Goal: Find specific page/section: Find specific page/section

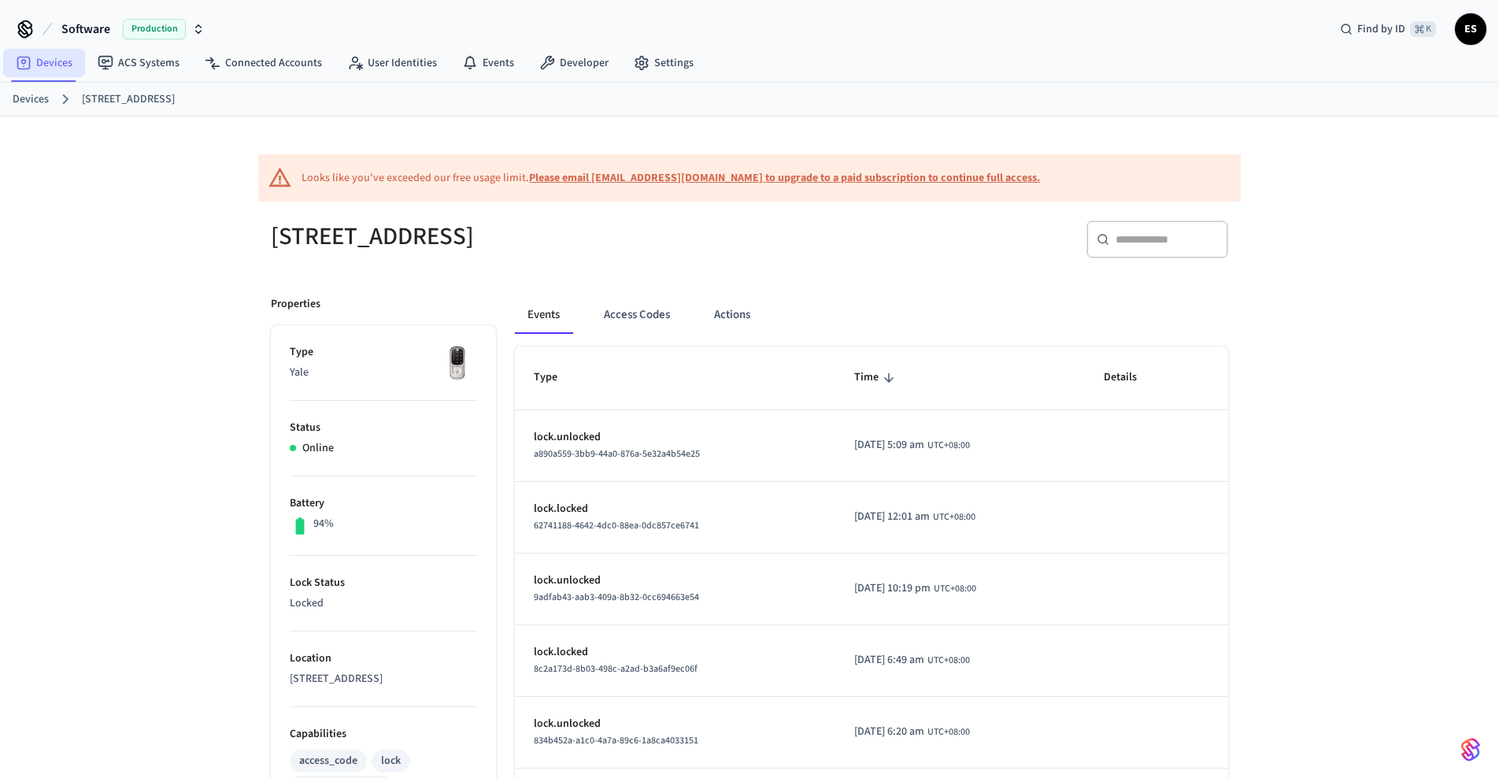
click at [46, 68] on link "Devices" at bounding box center [44, 63] width 82 height 28
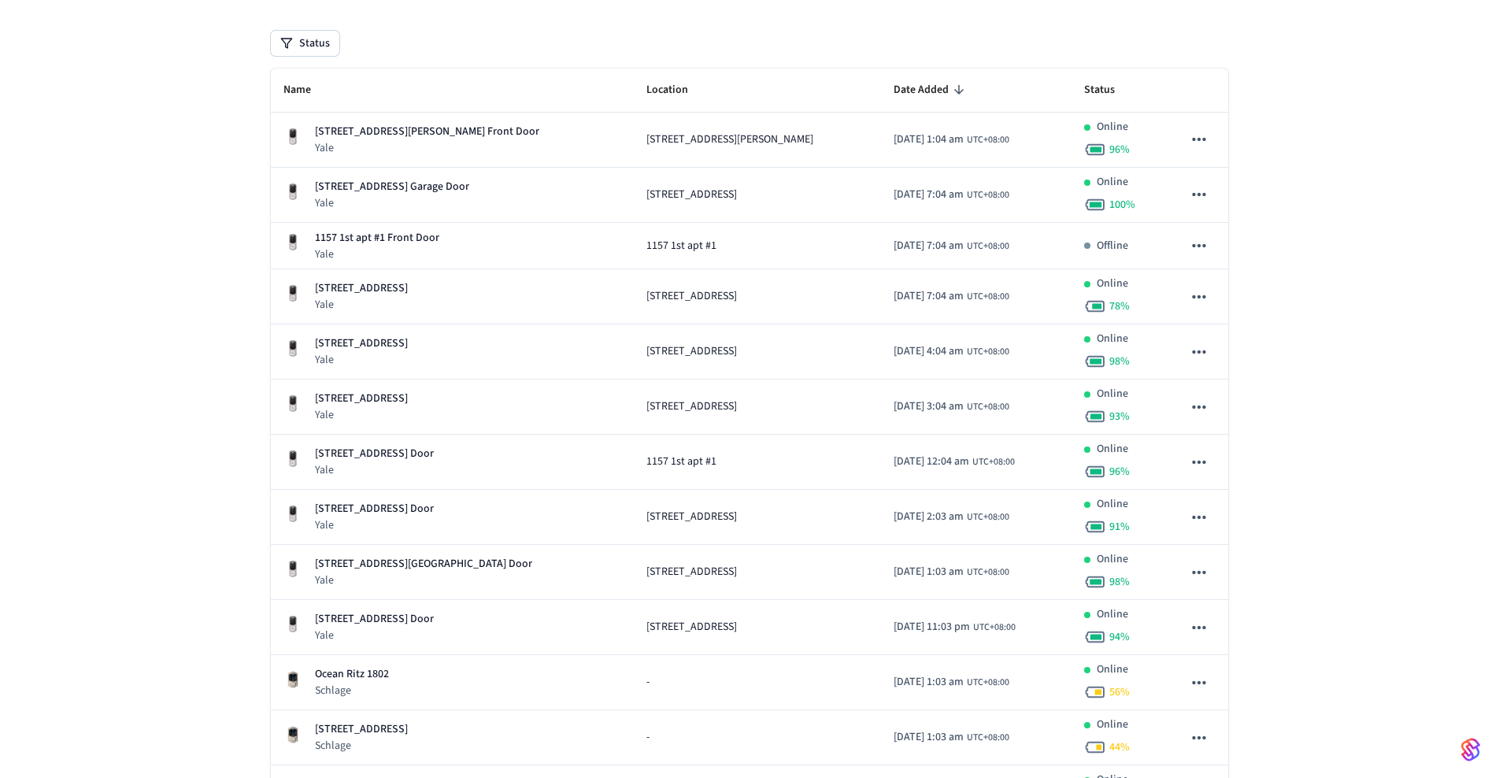
scroll to position [229, 0]
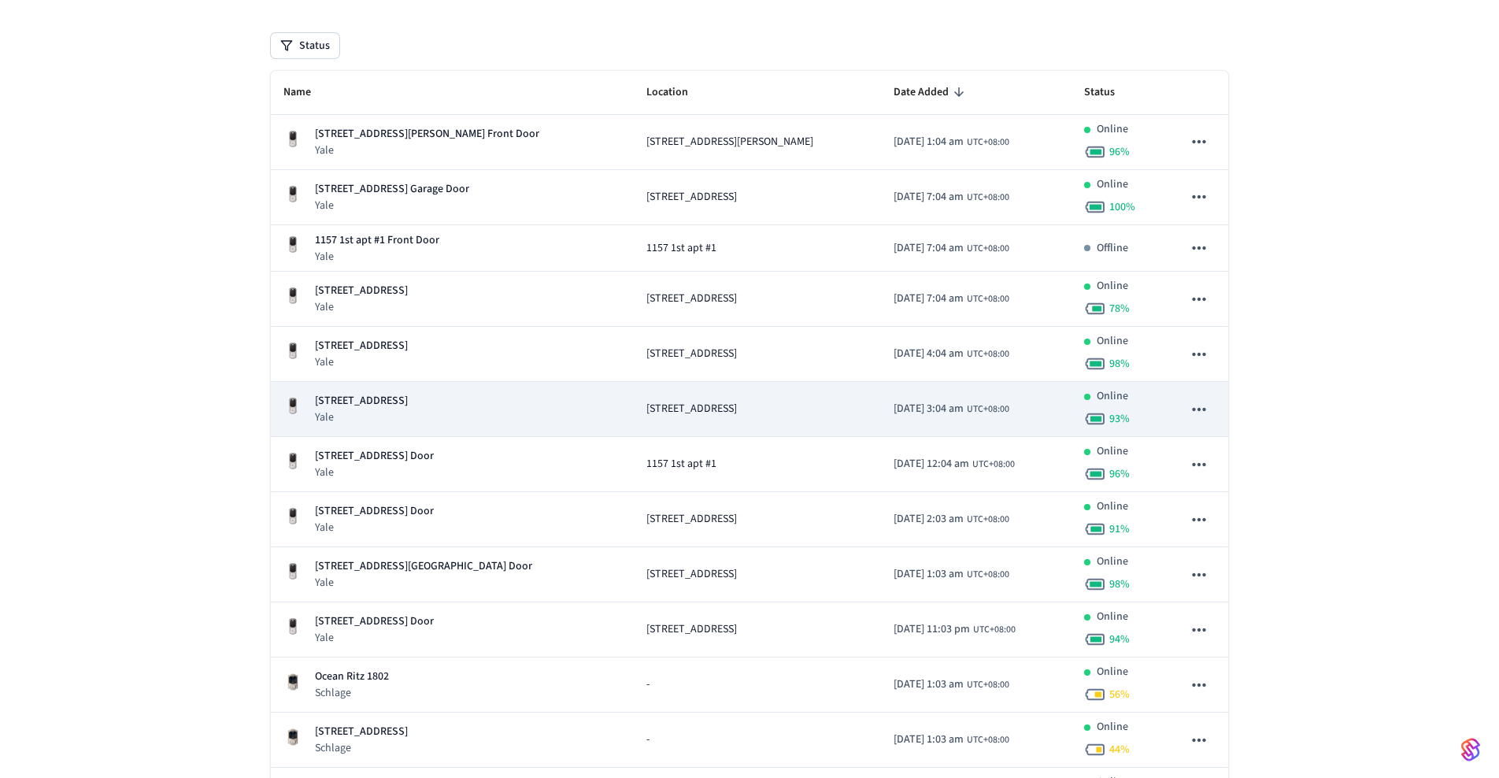
click at [408, 398] on p "[STREET_ADDRESS]" at bounding box center [361, 401] width 93 height 17
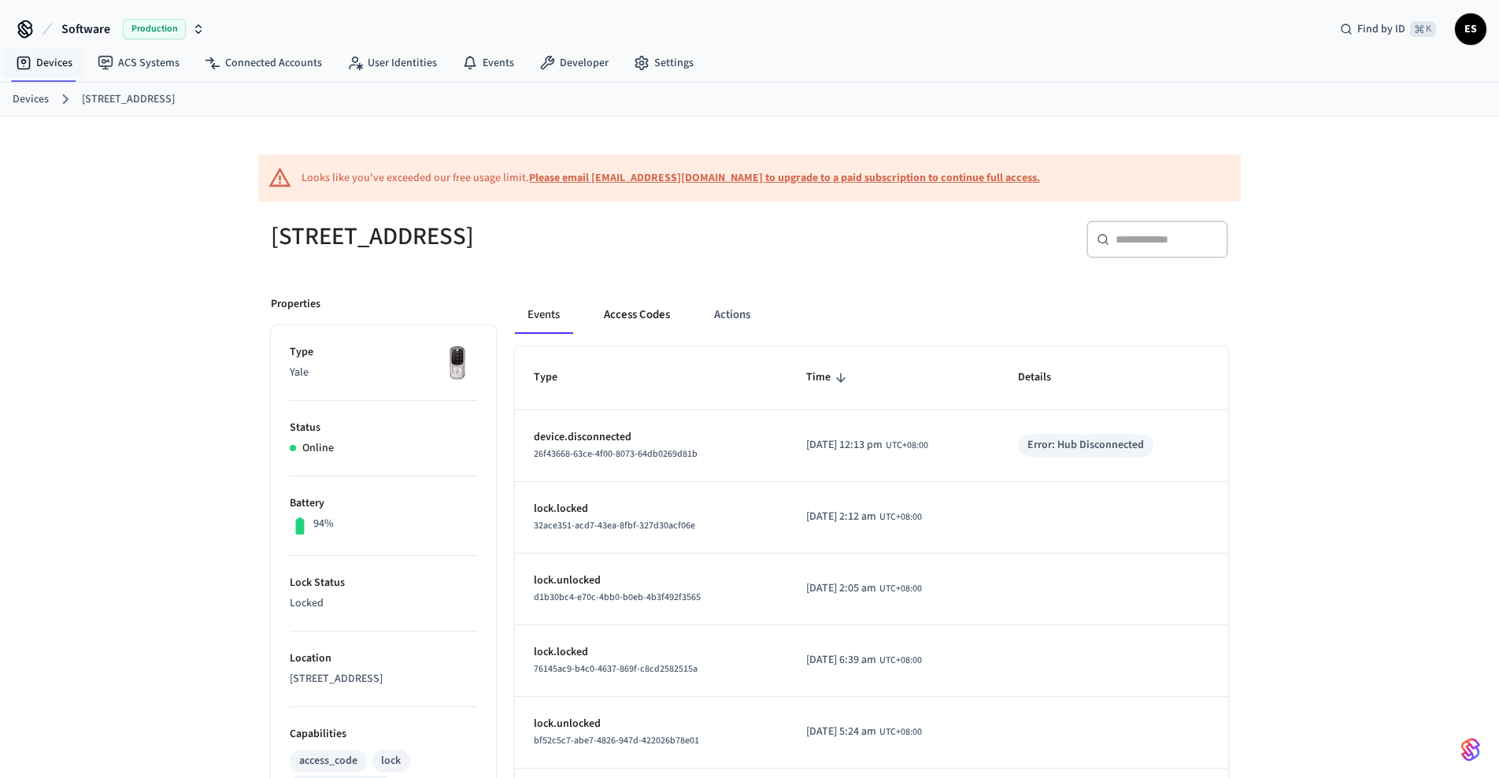
click at [652, 314] on button "Access Codes" at bounding box center [636, 315] width 91 height 38
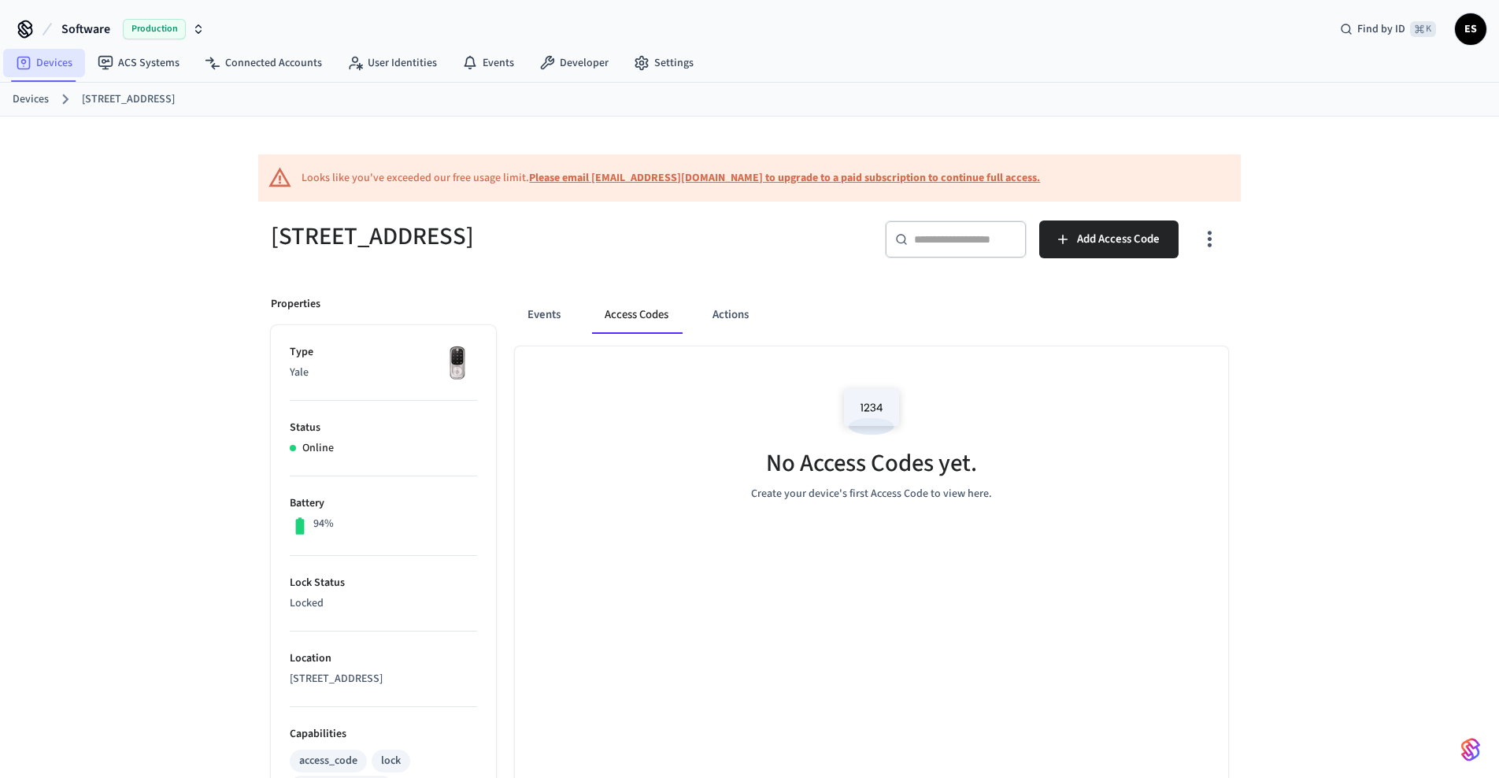
click at [62, 68] on link "Devices" at bounding box center [44, 63] width 82 height 28
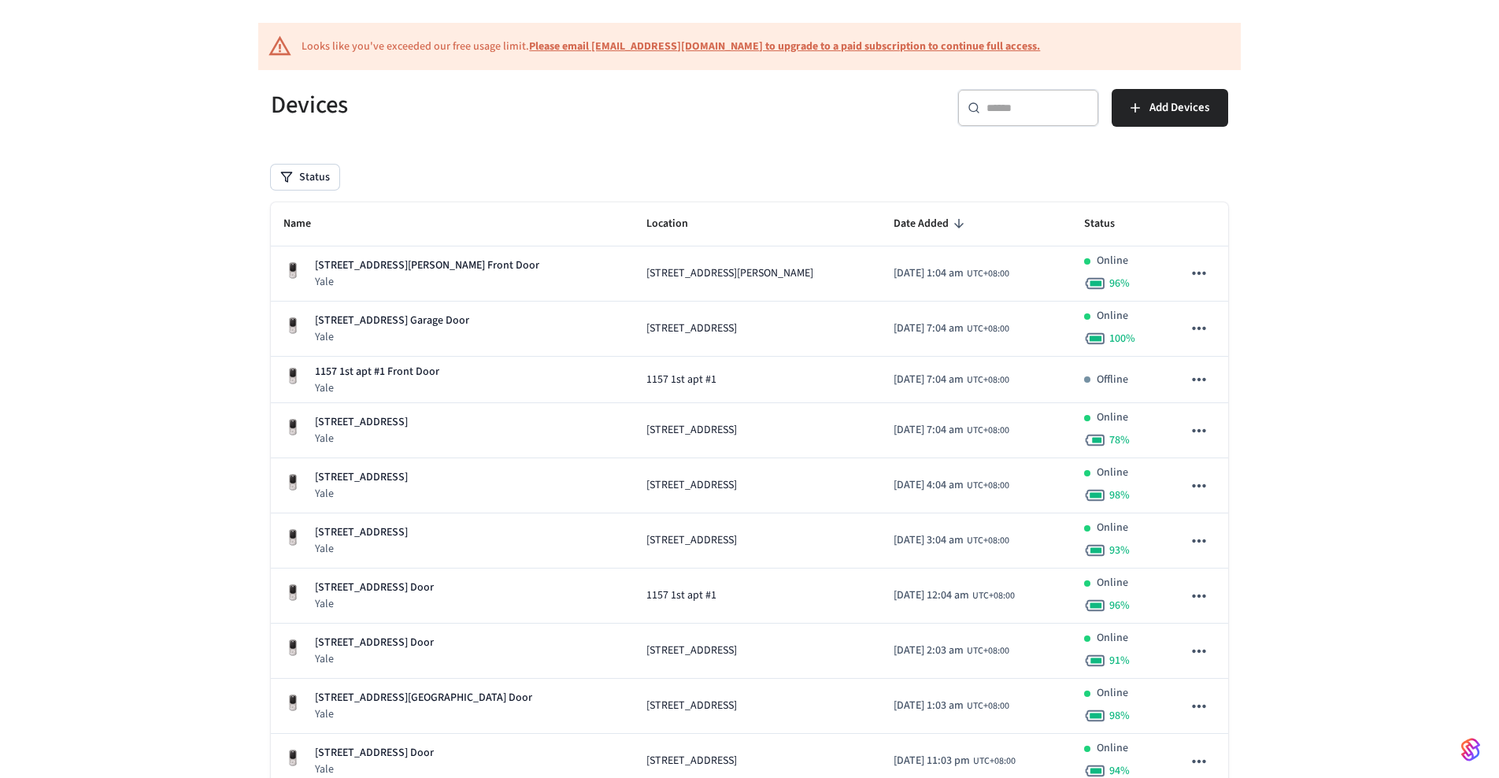
scroll to position [102, 0]
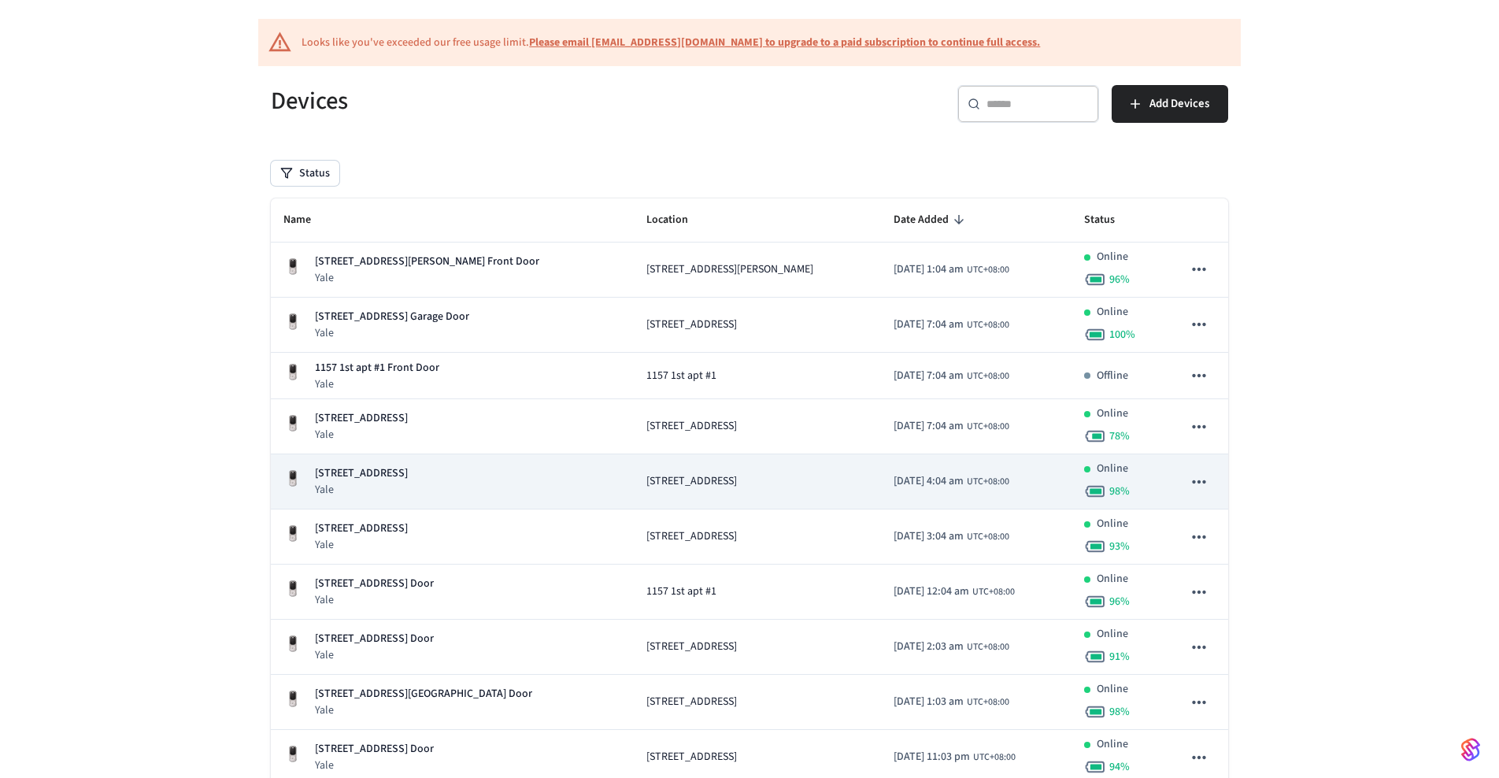
click at [646, 477] on span "[STREET_ADDRESS]" at bounding box center [691, 481] width 91 height 17
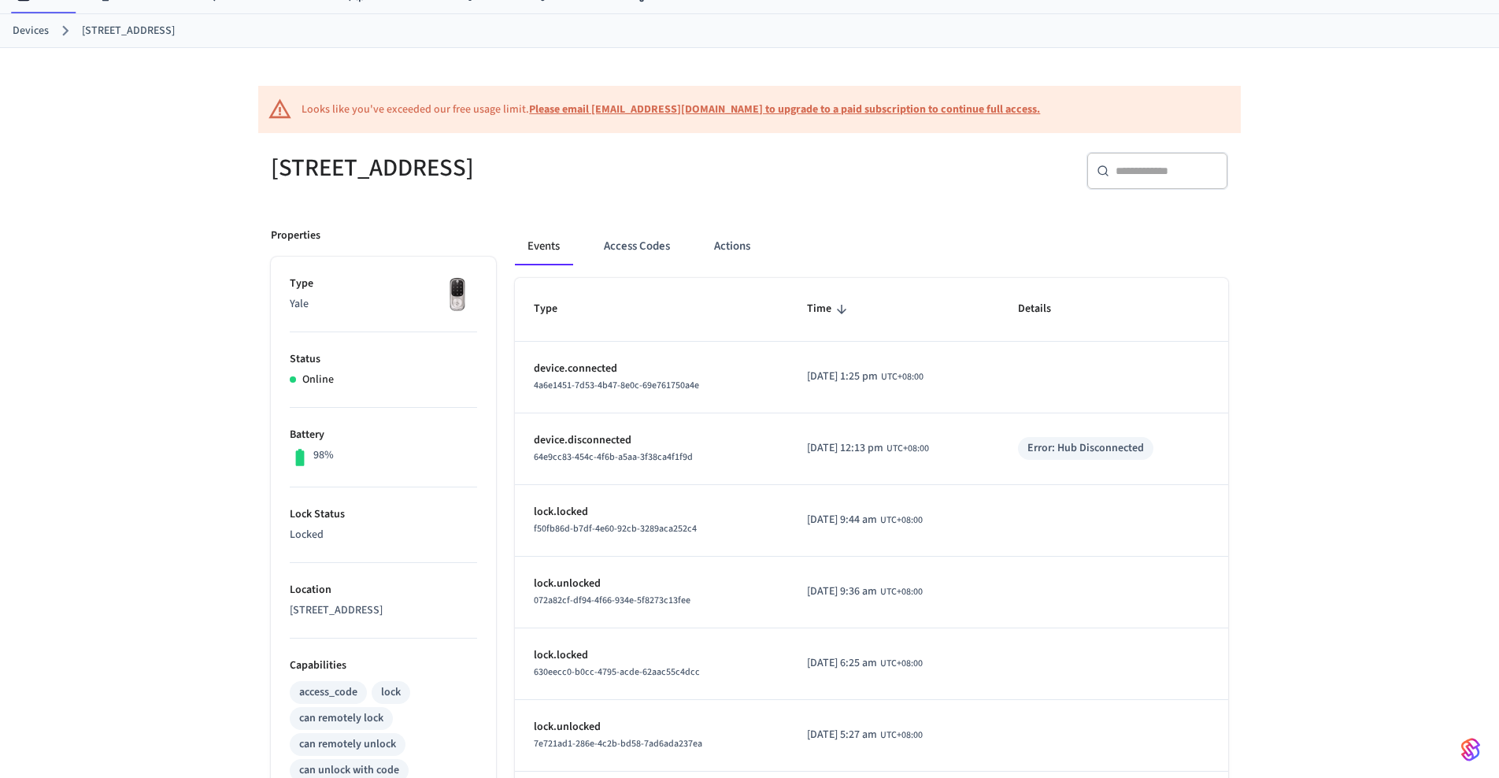
scroll to position [72, 0]
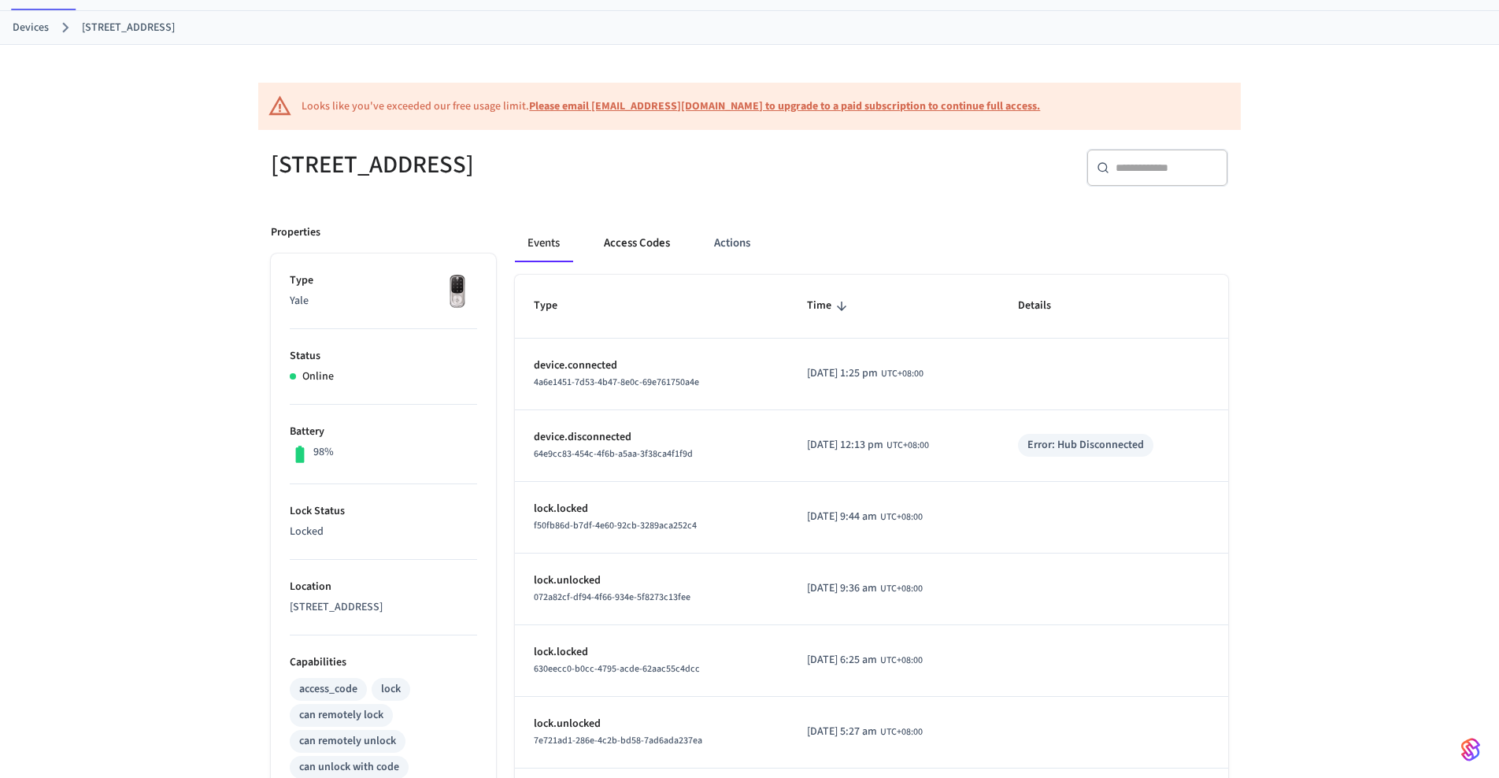
click at [622, 238] on button "Access Codes" at bounding box center [636, 243] width 91 height 38
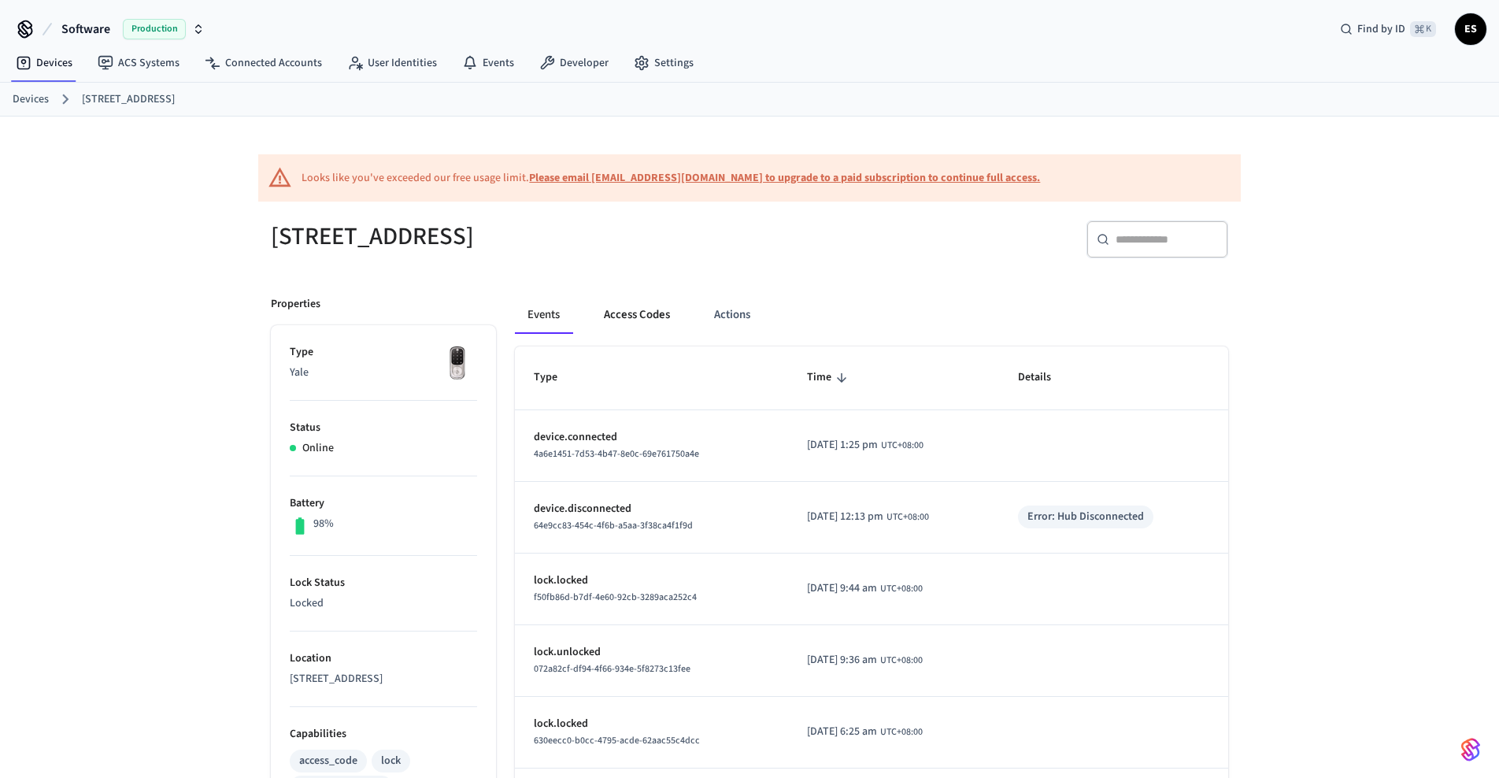
click at [636, 319] on button "Access Codes" at bounding box center [636, 315] width 91 height 38
click at [40, 105] on link "Devices" at bounding box center [31, 99] width 36 height 17
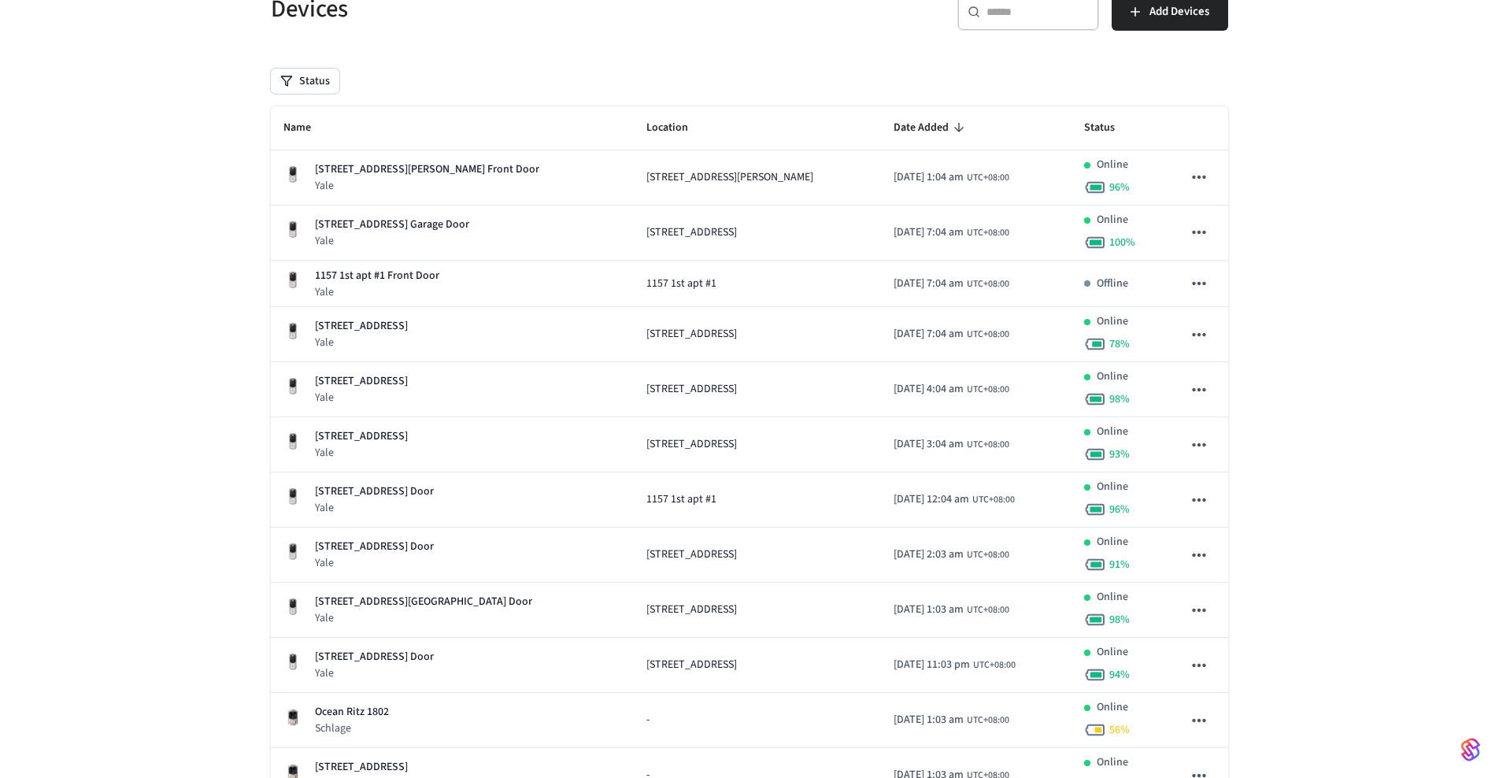
scroll to position [209, 0]
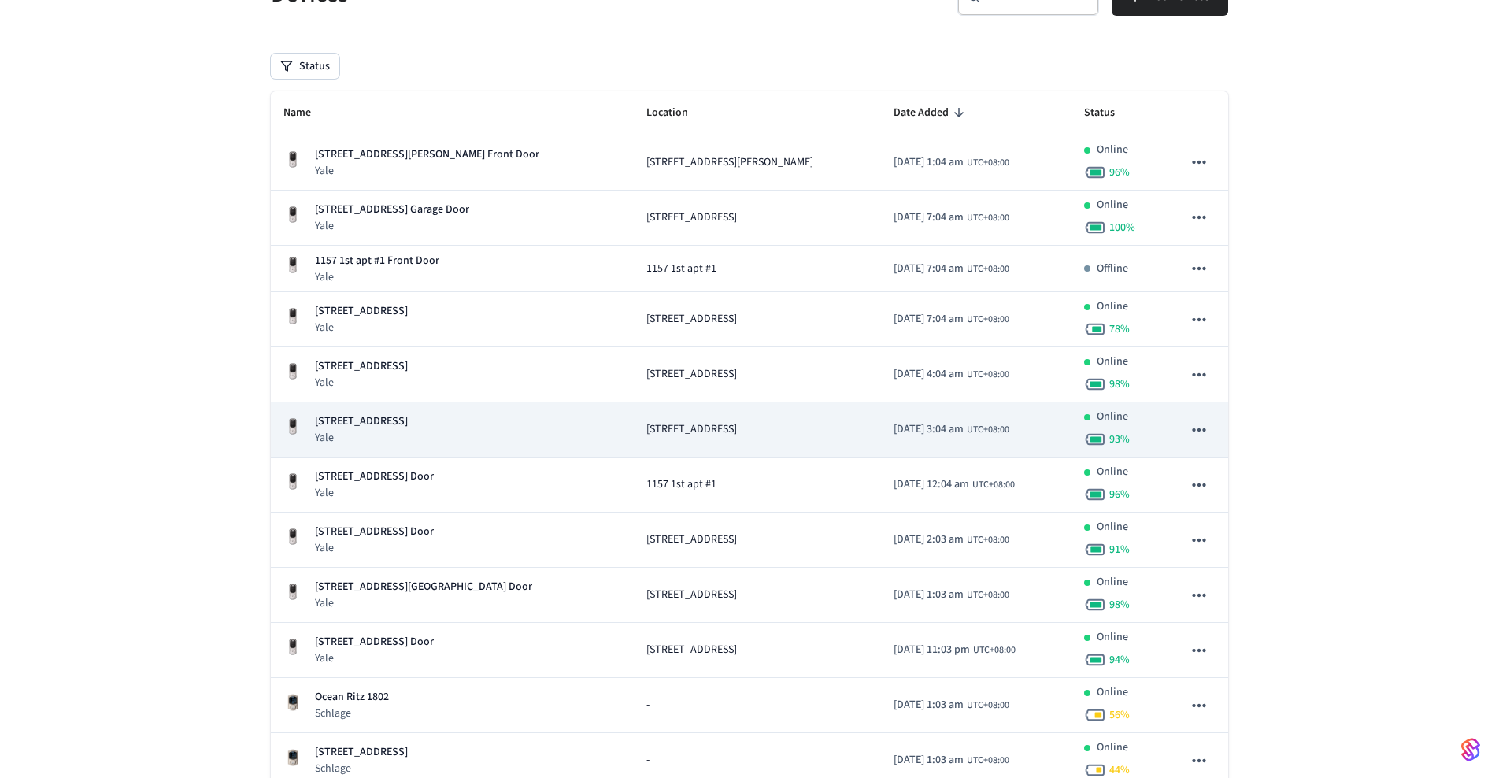
click at [646, 424] on span "[STREET_ADDRESS]" at bounding box center [691, 429] width 91 height 17
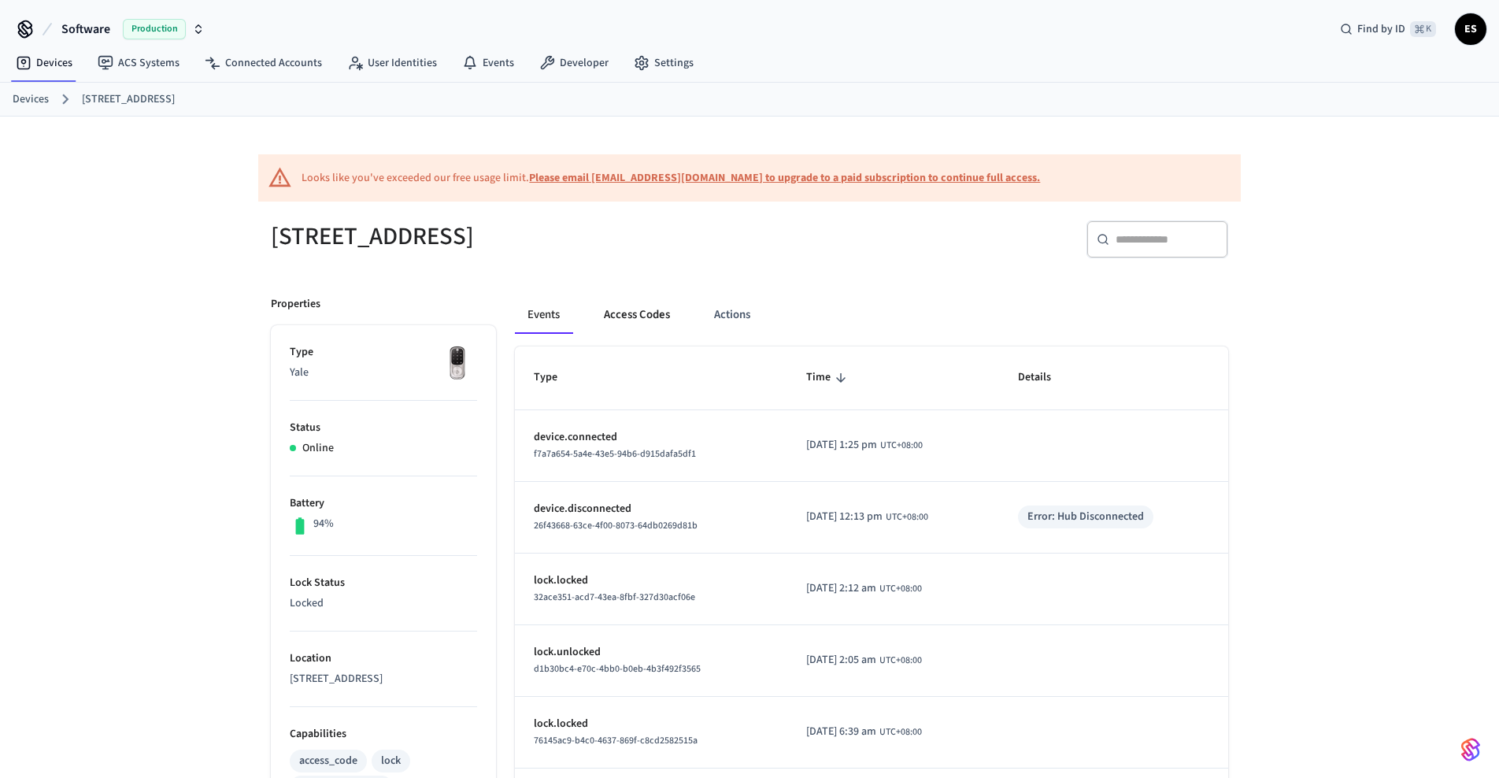
click at [626, 315] on button "Access Codes" at bounding box center [636, 315] width 91 height 38
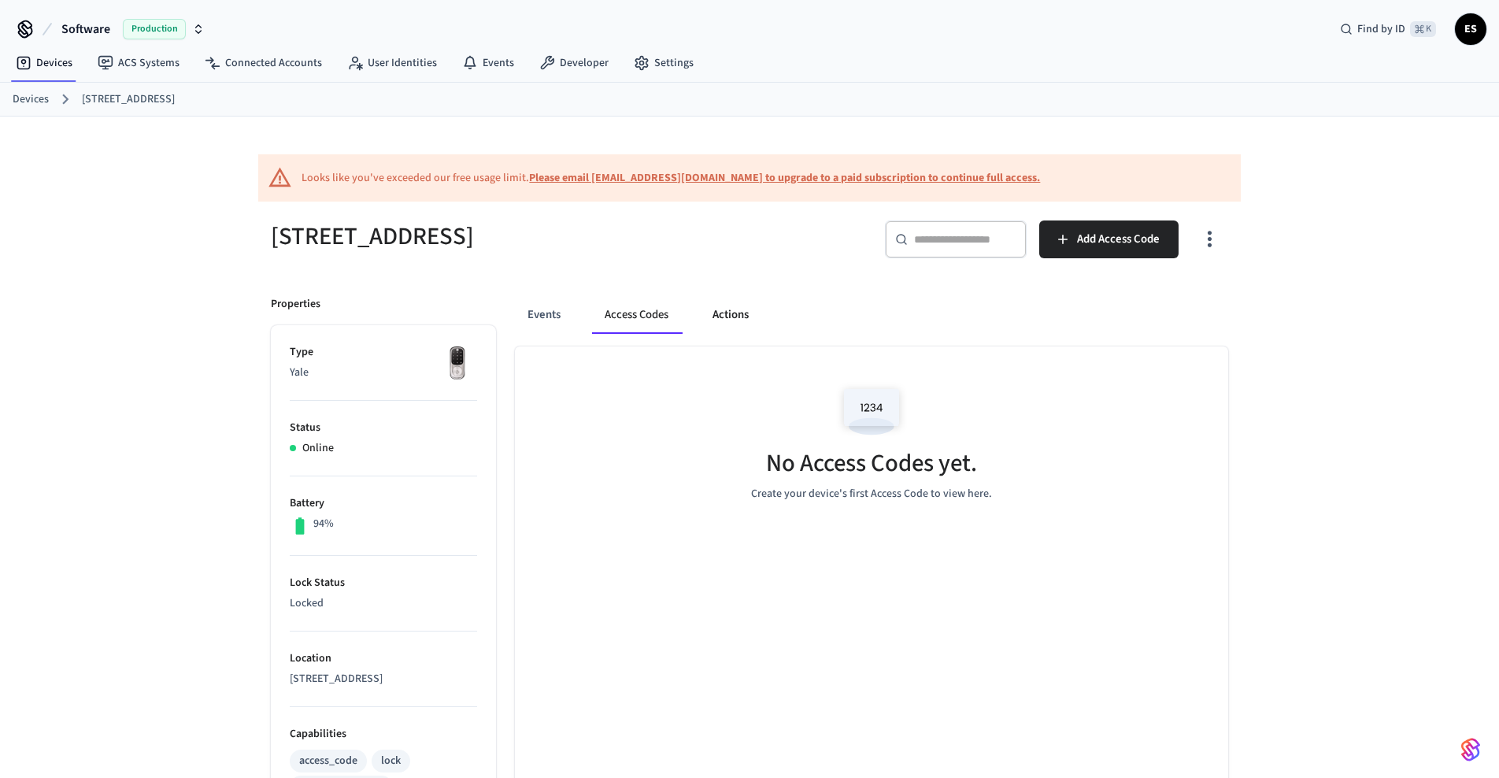
click at [732, 316] on button "Actions" at bounding box center [730, 315] width 61 height 38
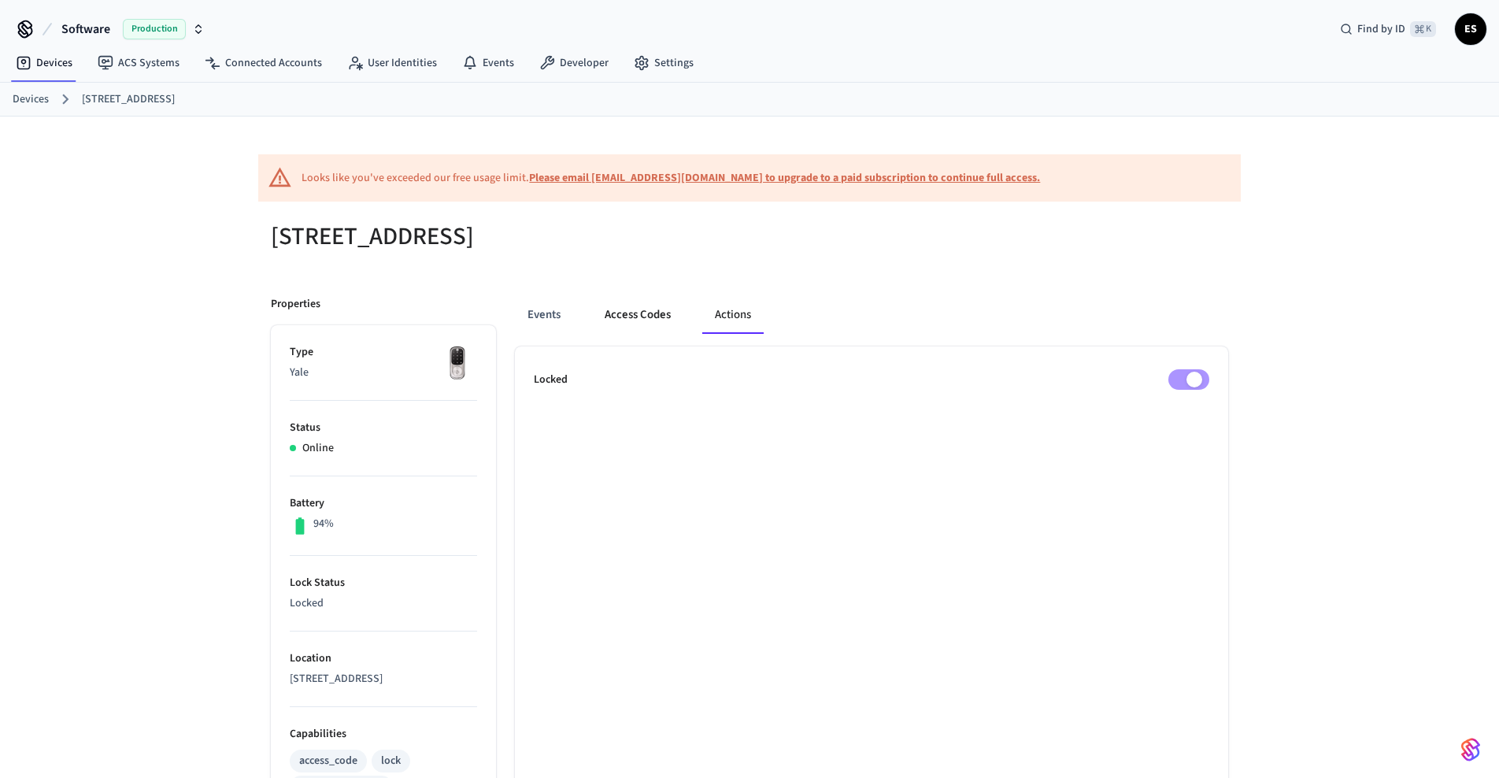
click at [647, 313] on button "Access Codes" at bounding box center [637, 315] width 91 height 38
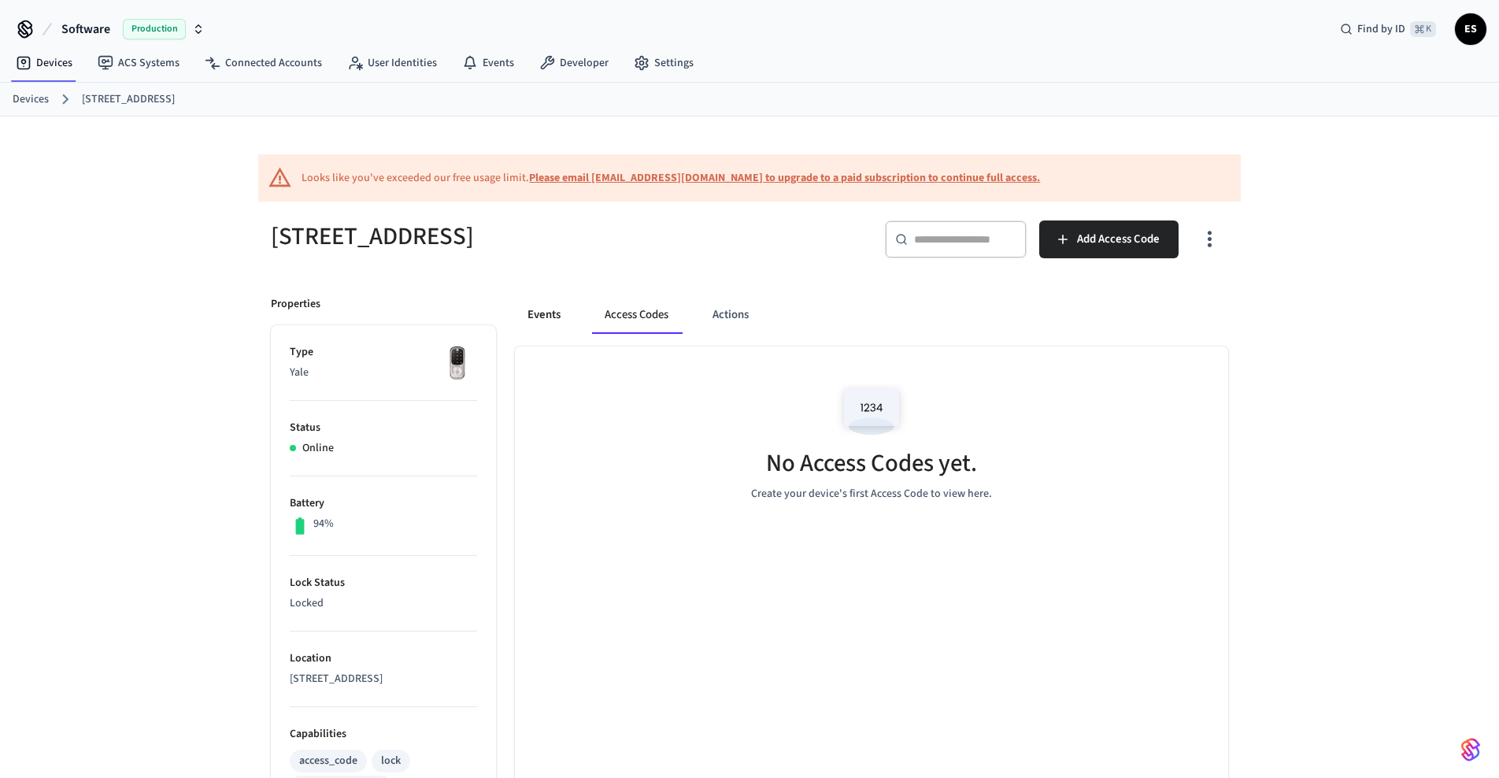
click at [543, 316] on button "Events" at bounding box center [544, 315] width 58 height 38
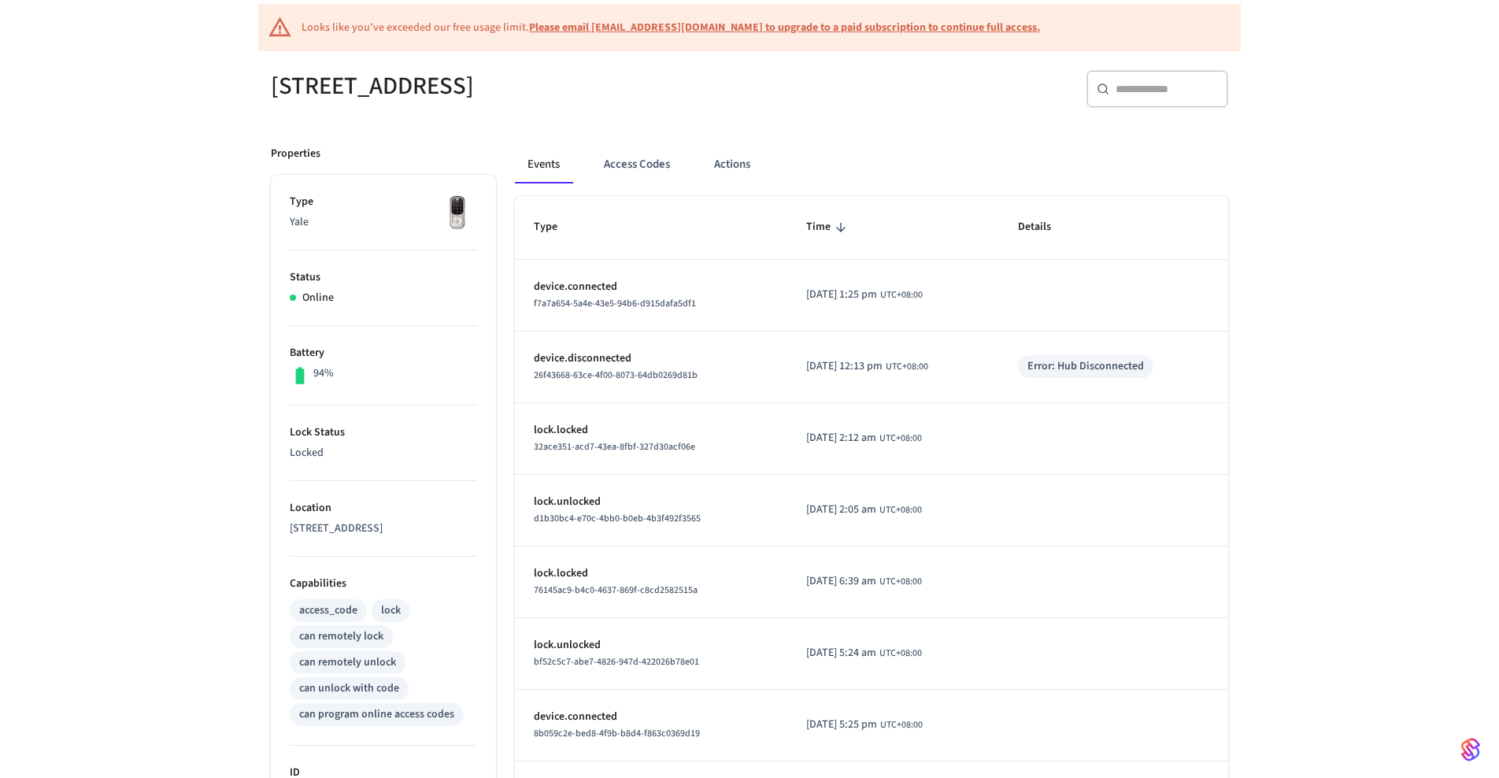
scroll to position [153, 0]
click at [648, 163] on button "Access Codes" at bounding box center [636, 162] width 91 height 38
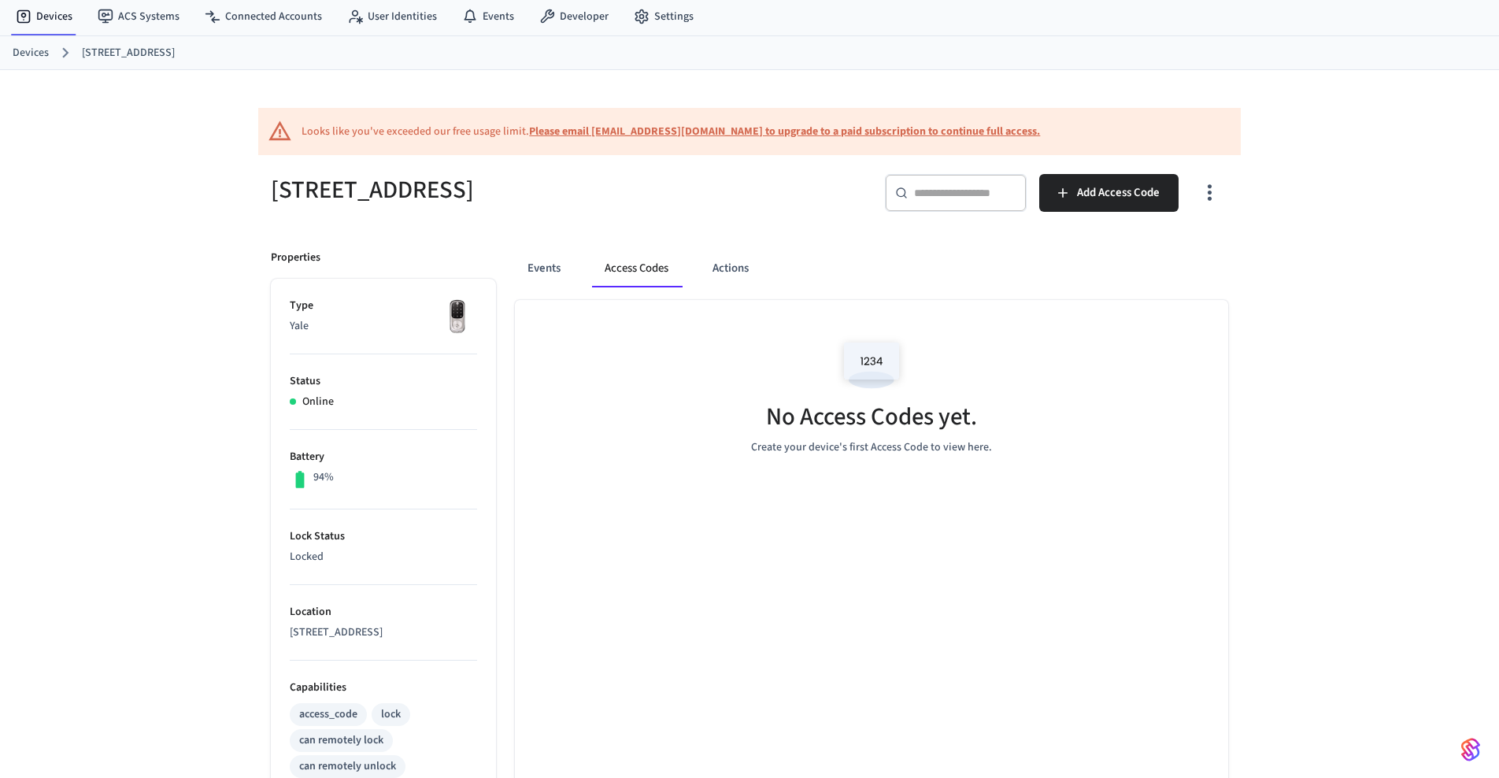
scroll to position [0, 0]
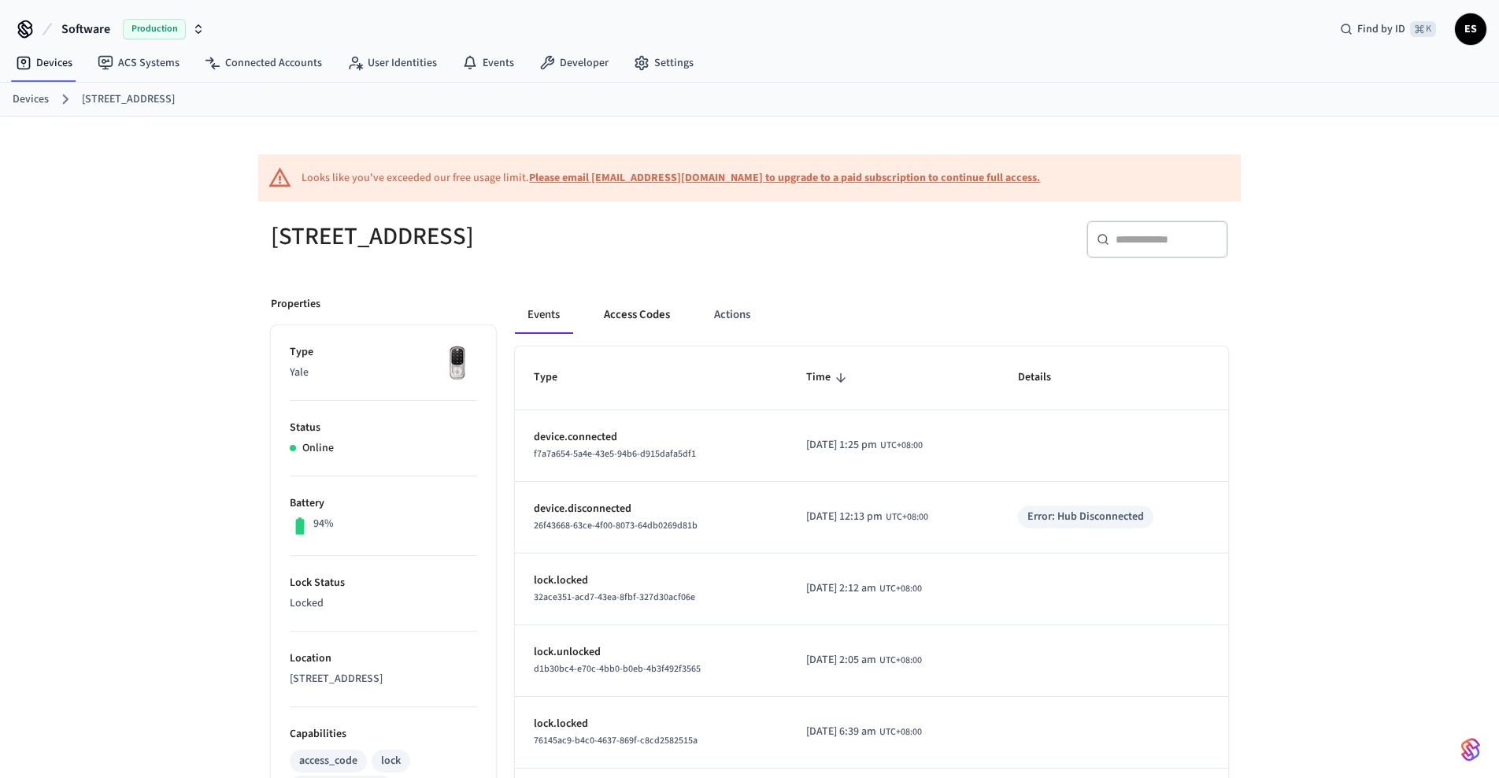
click at [634, 319] on button "Access Codes" at bounding box center [636, 315] width 91 height 38
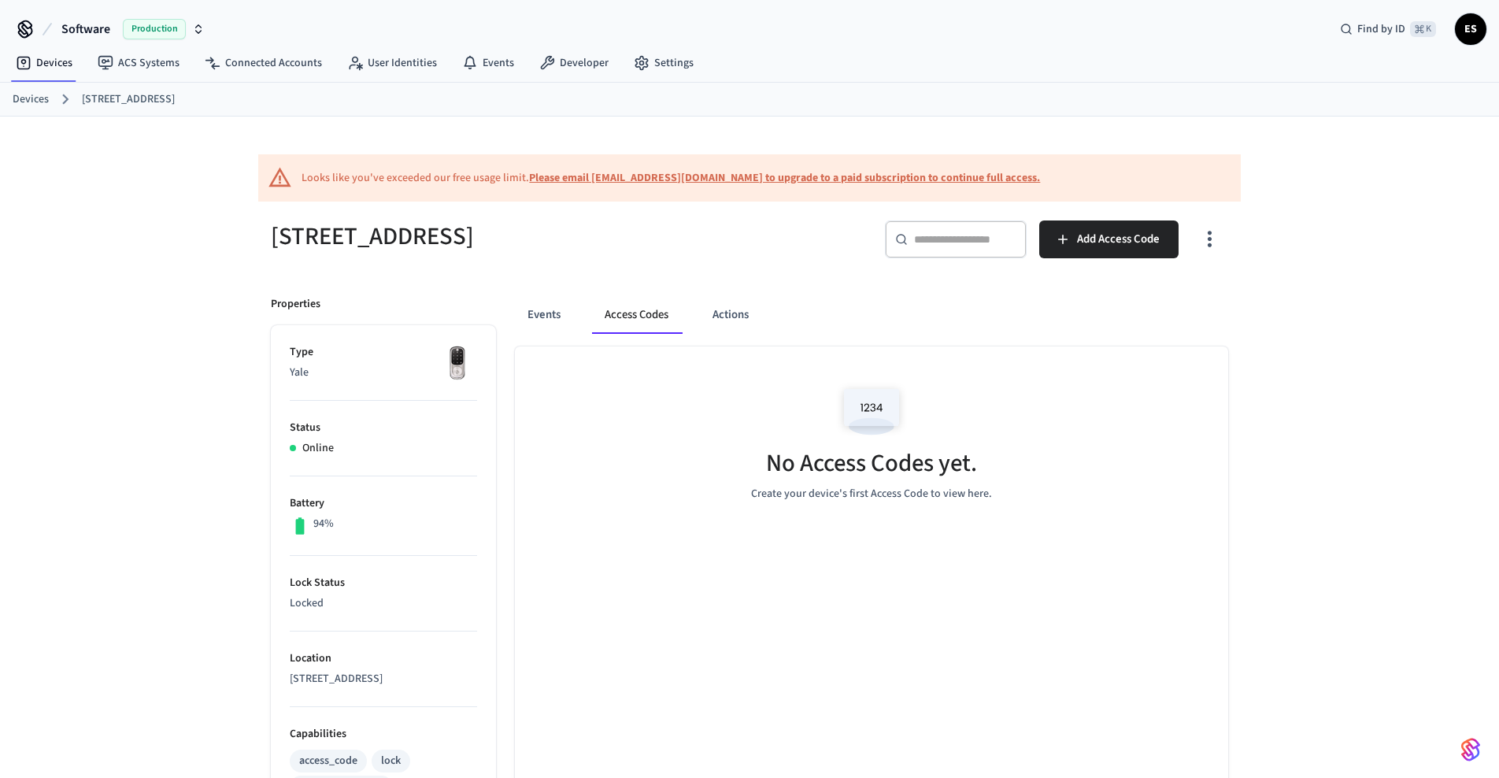
click at [37, 95] on link "Devices" at bounding box center [31, 99] width 36 height 17
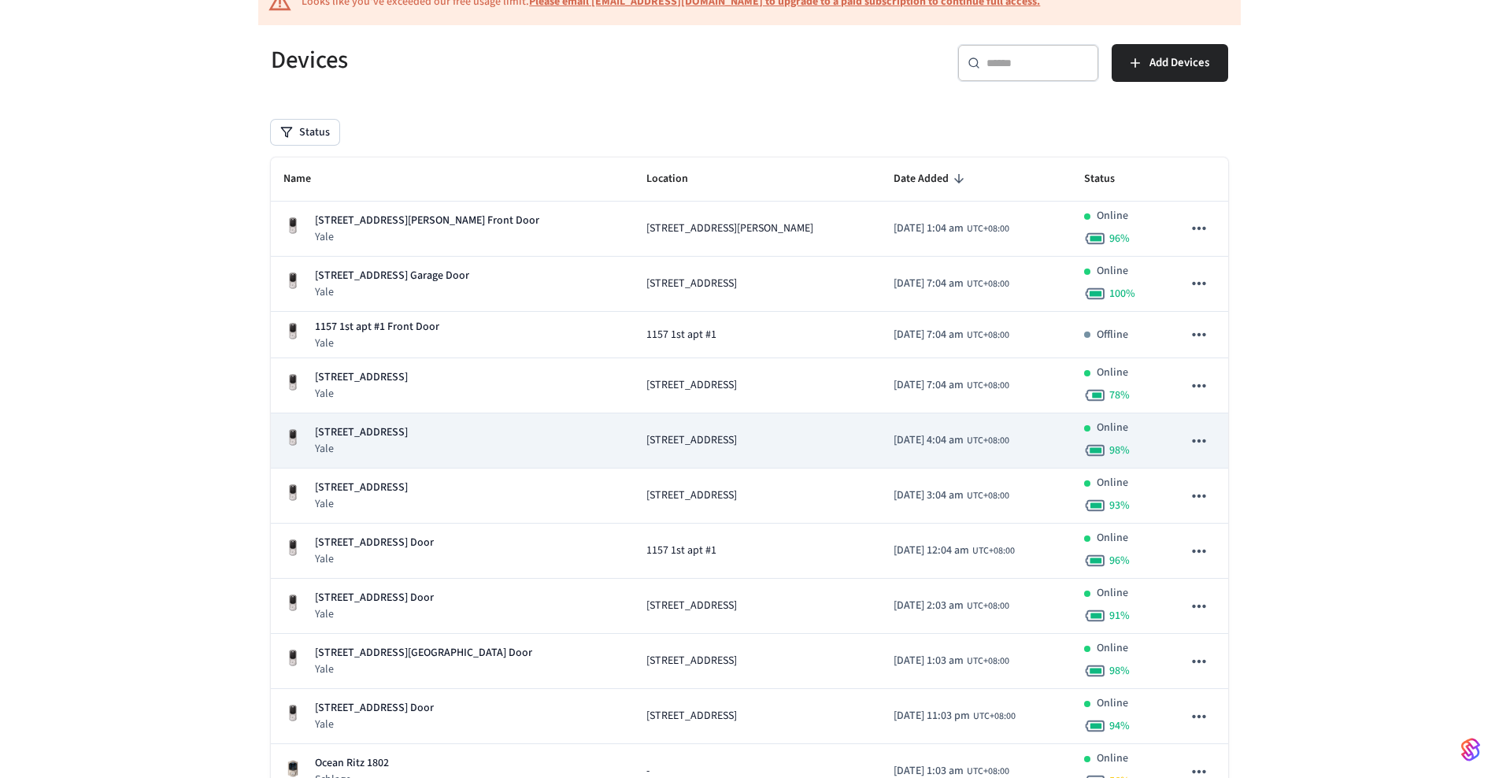
scroll to position [146, 0]
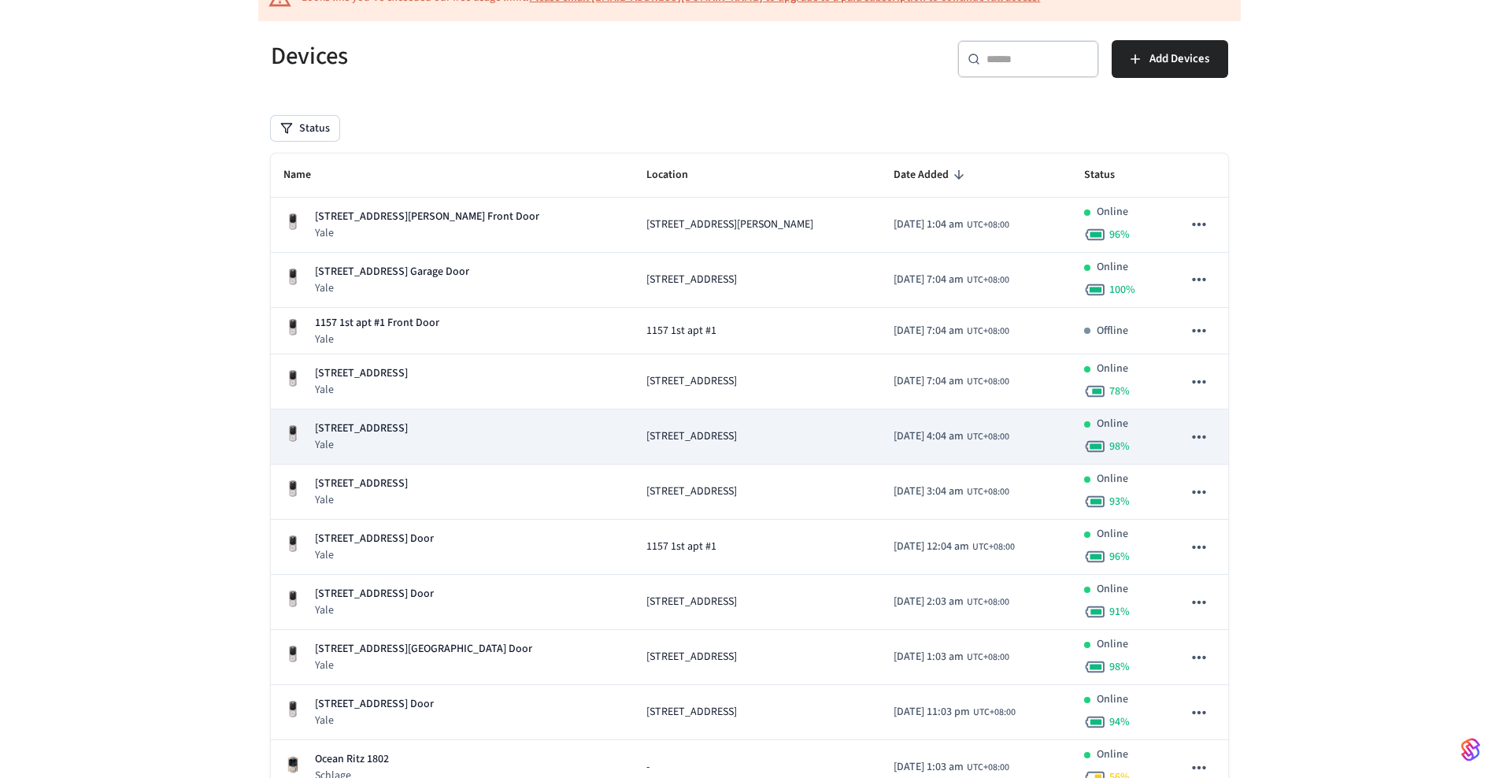
click at [646, 432] on span "[STREET_ADDRESS]" at bounding box center [691, 436] width 91 height 17
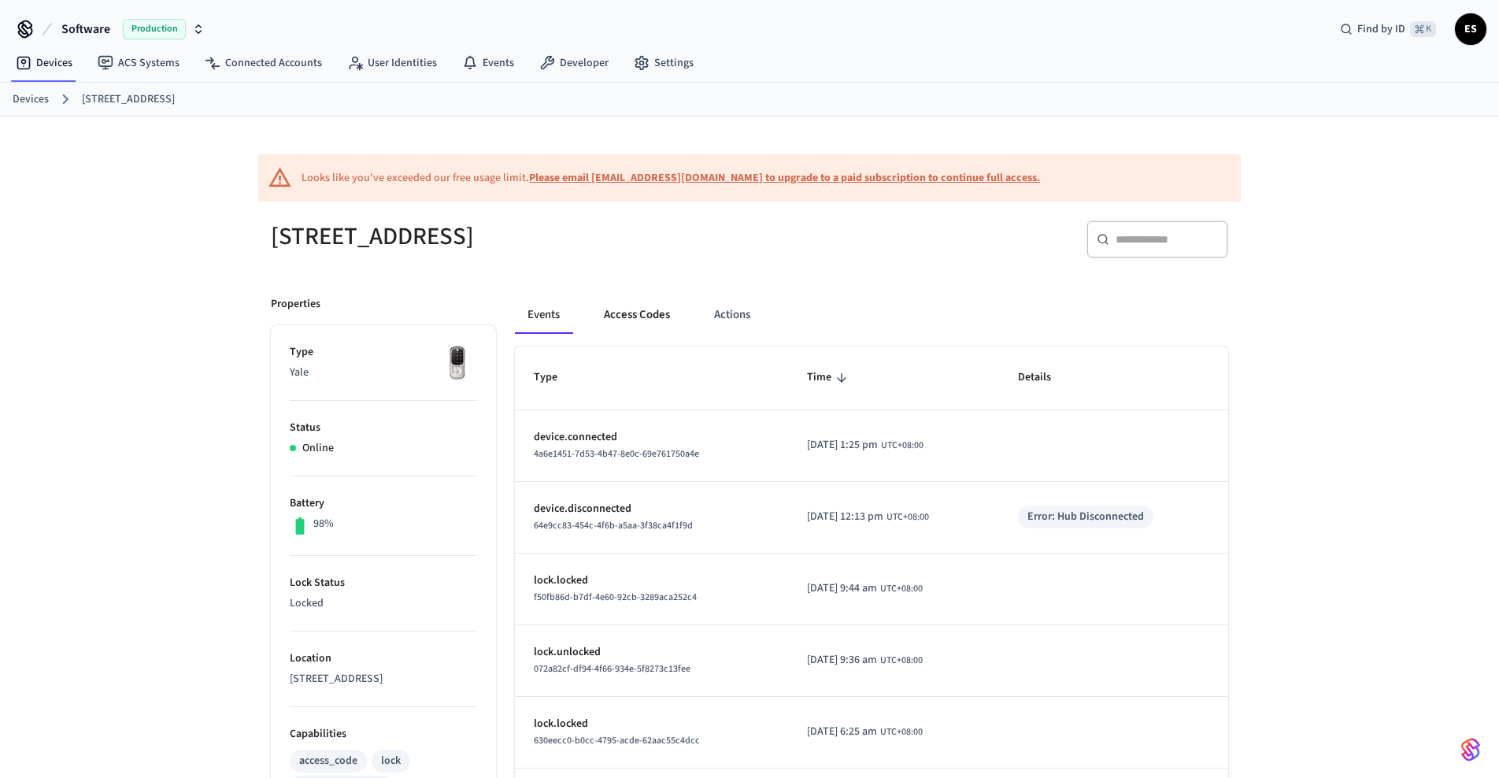
click at [633, 323] on button "Access Codes" at bounding box center [636, 315] width 91 height 38
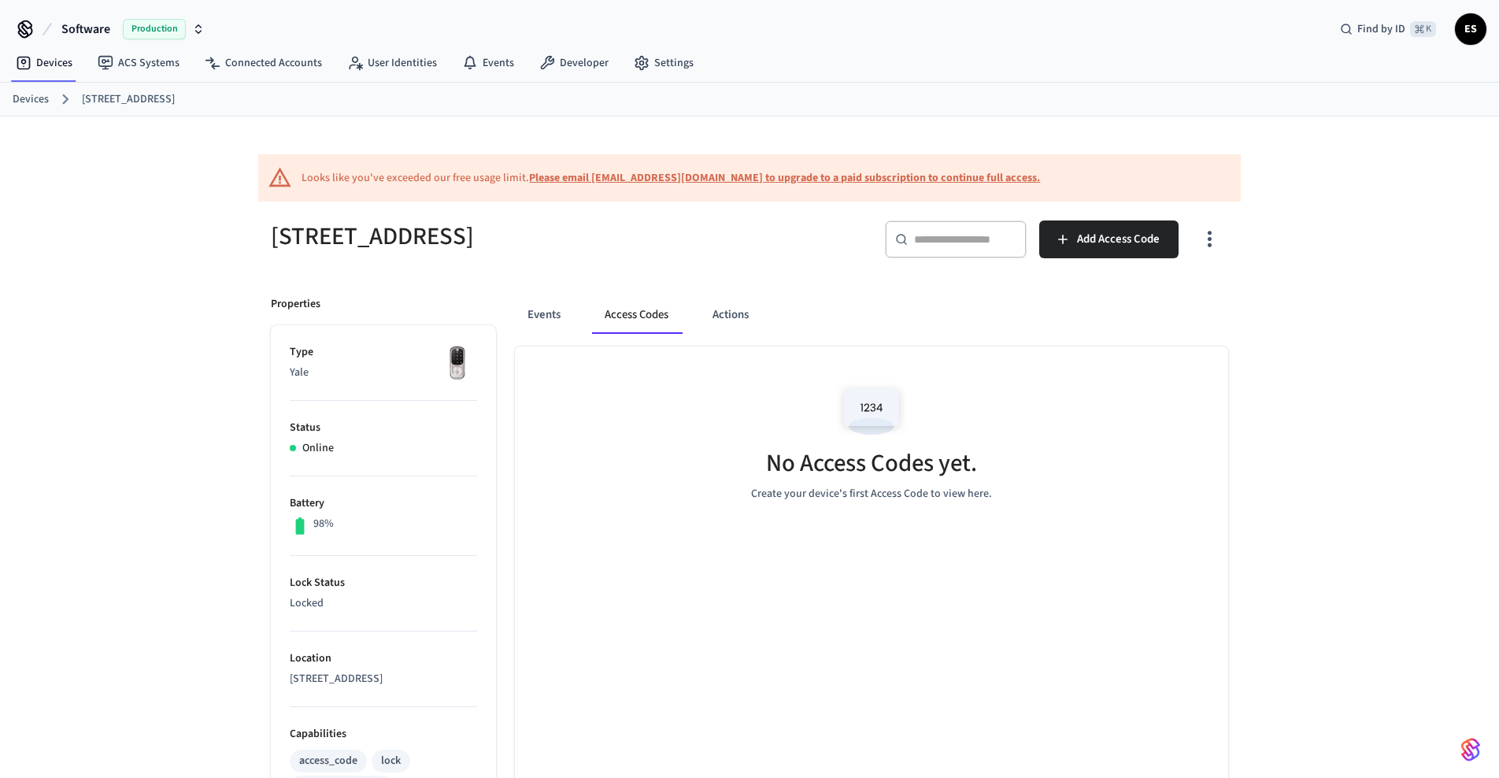
click at [31, 99] on link "Devices" at bounding box center [31, 99] width 36 height 17
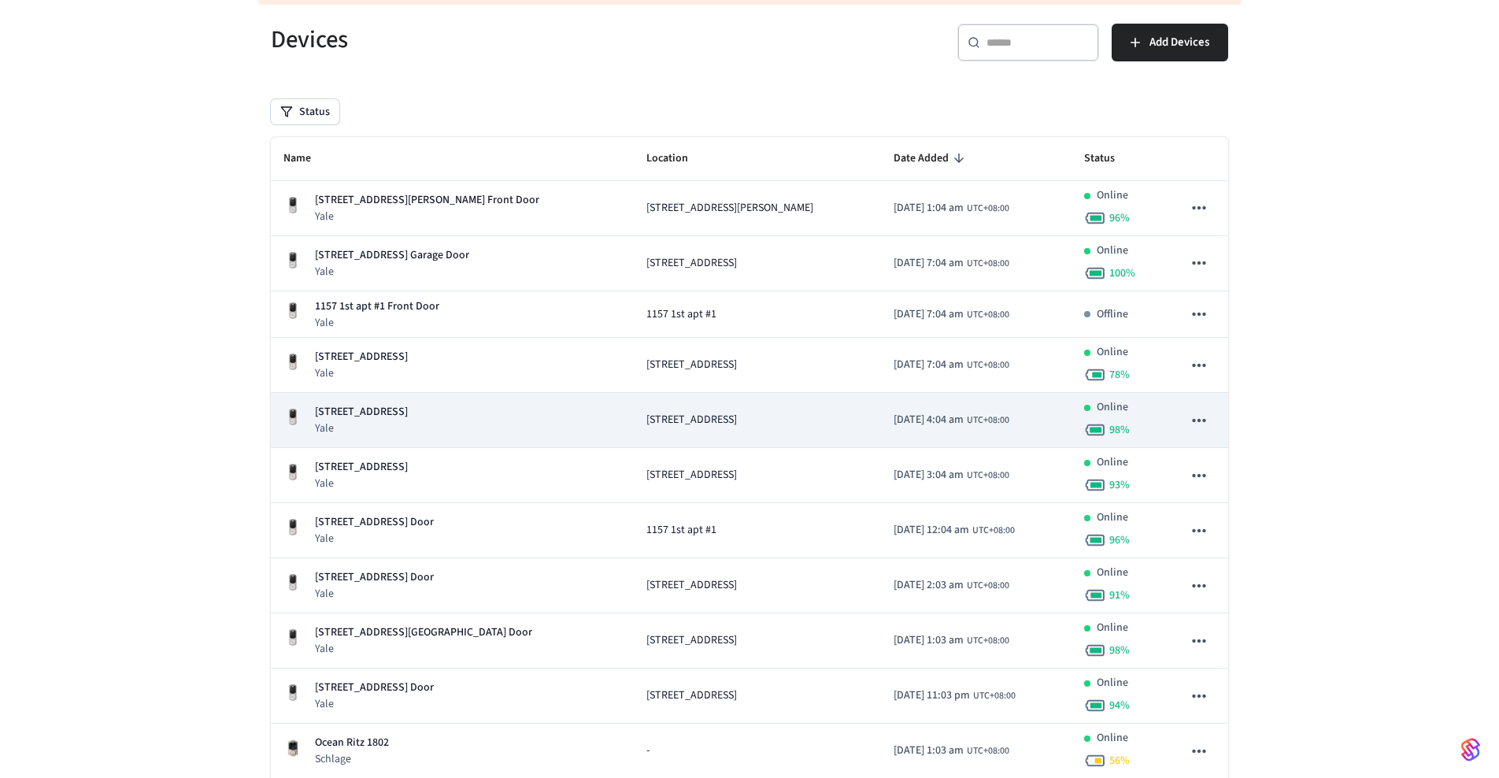
scroll to position [181, 0]
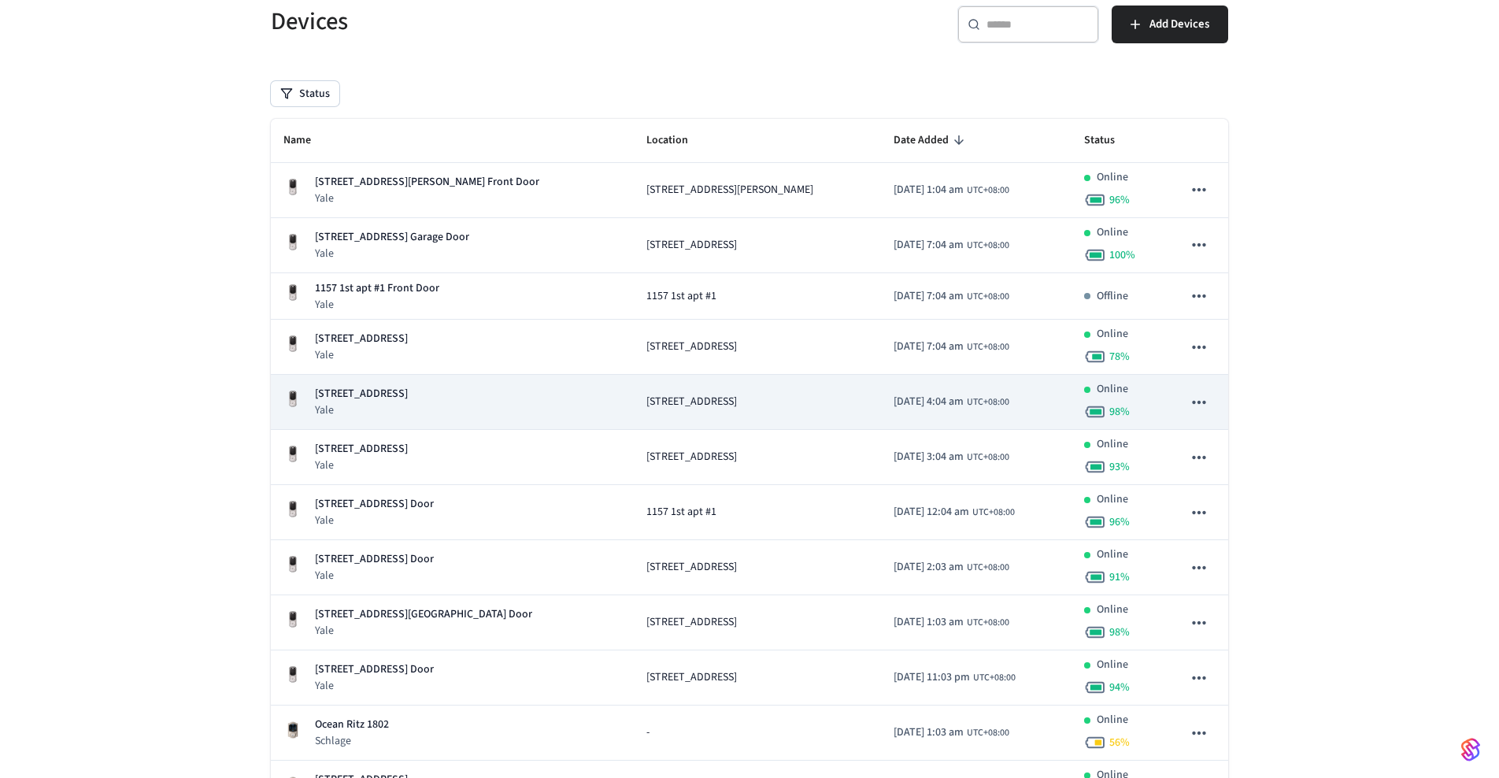
click at [646, 398] on span "[STREET_ADDRESS]" at bounding box center [691, 402] width 91 height 17
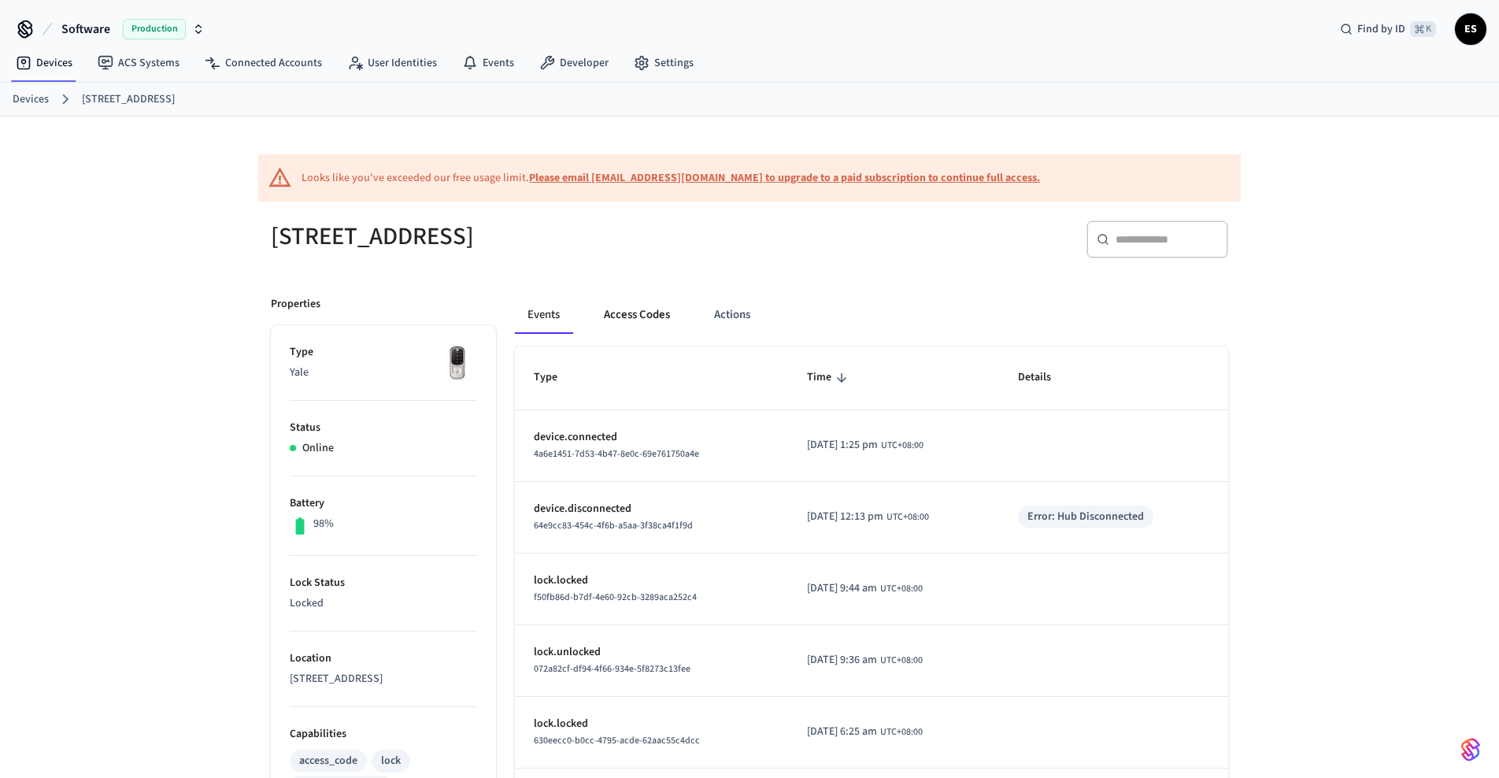
click at [644, 318] on button "Access Codes" at bounding box center [636, 315] width 91 height 38
click at [35, 93] on link "Devices" at bounding box center [31, 99] width 36 height 17
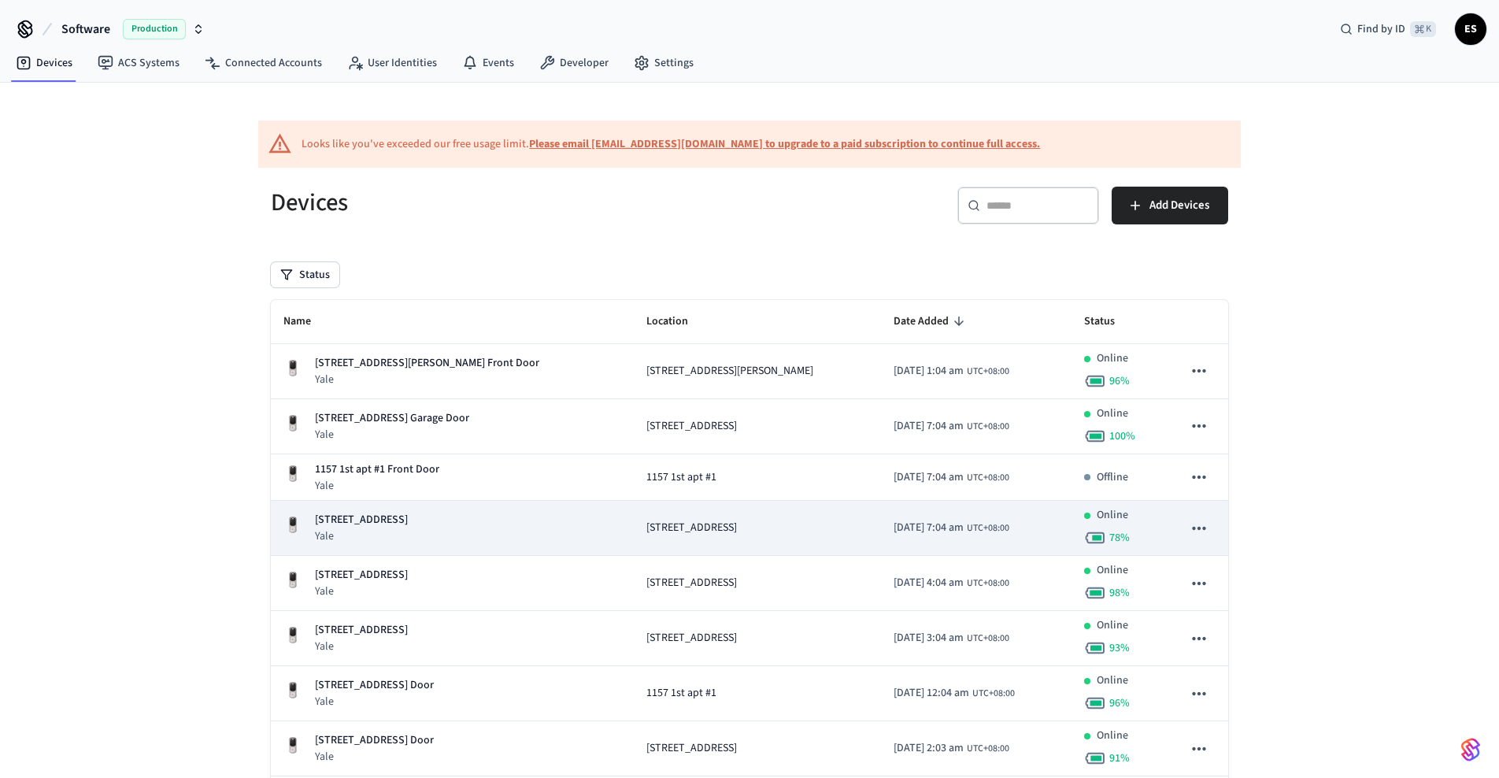
click at [649, 531] on span "[STREET_ADDRESS]" at bounding box center [691, 527] width 91 height 17
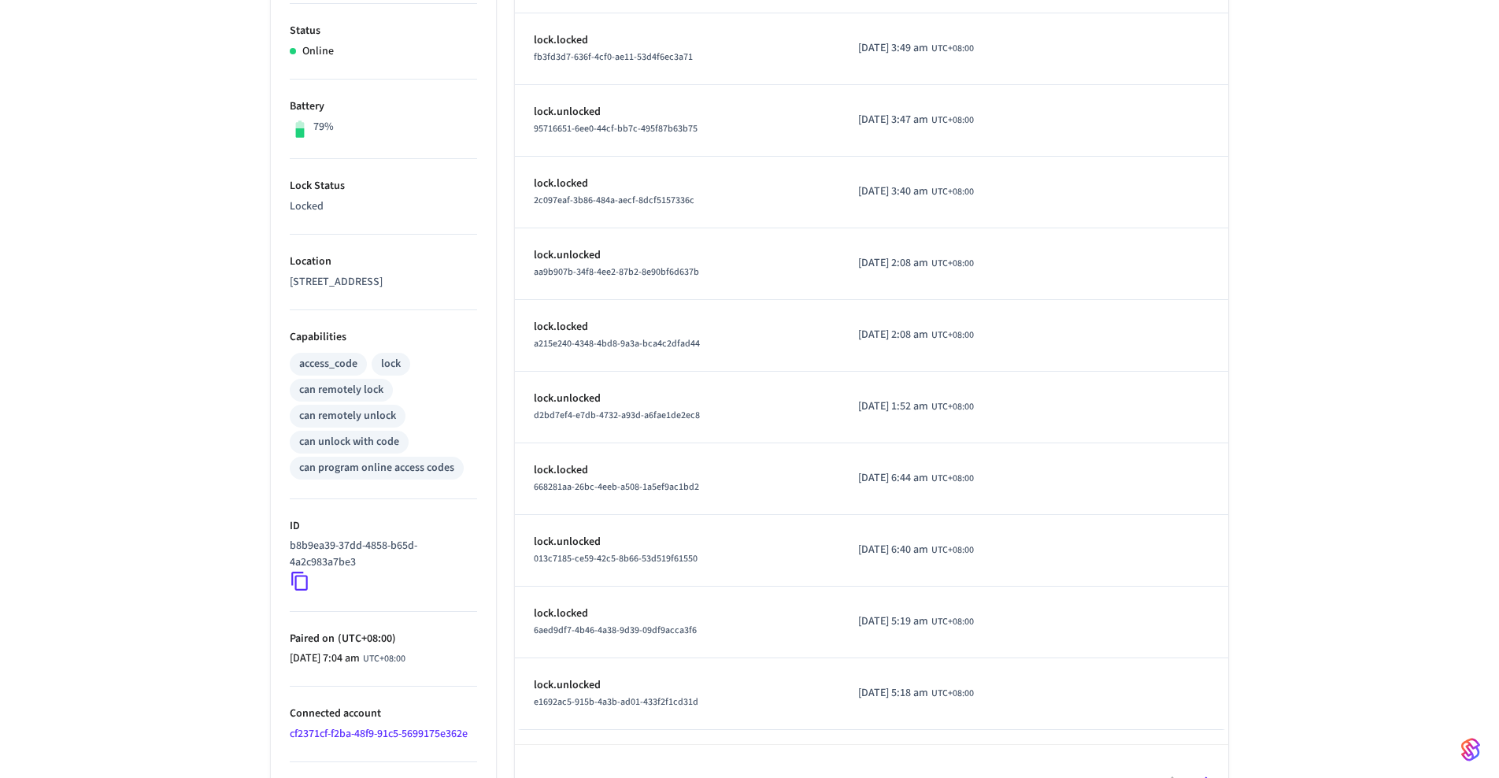
scroll to position [439, 0]
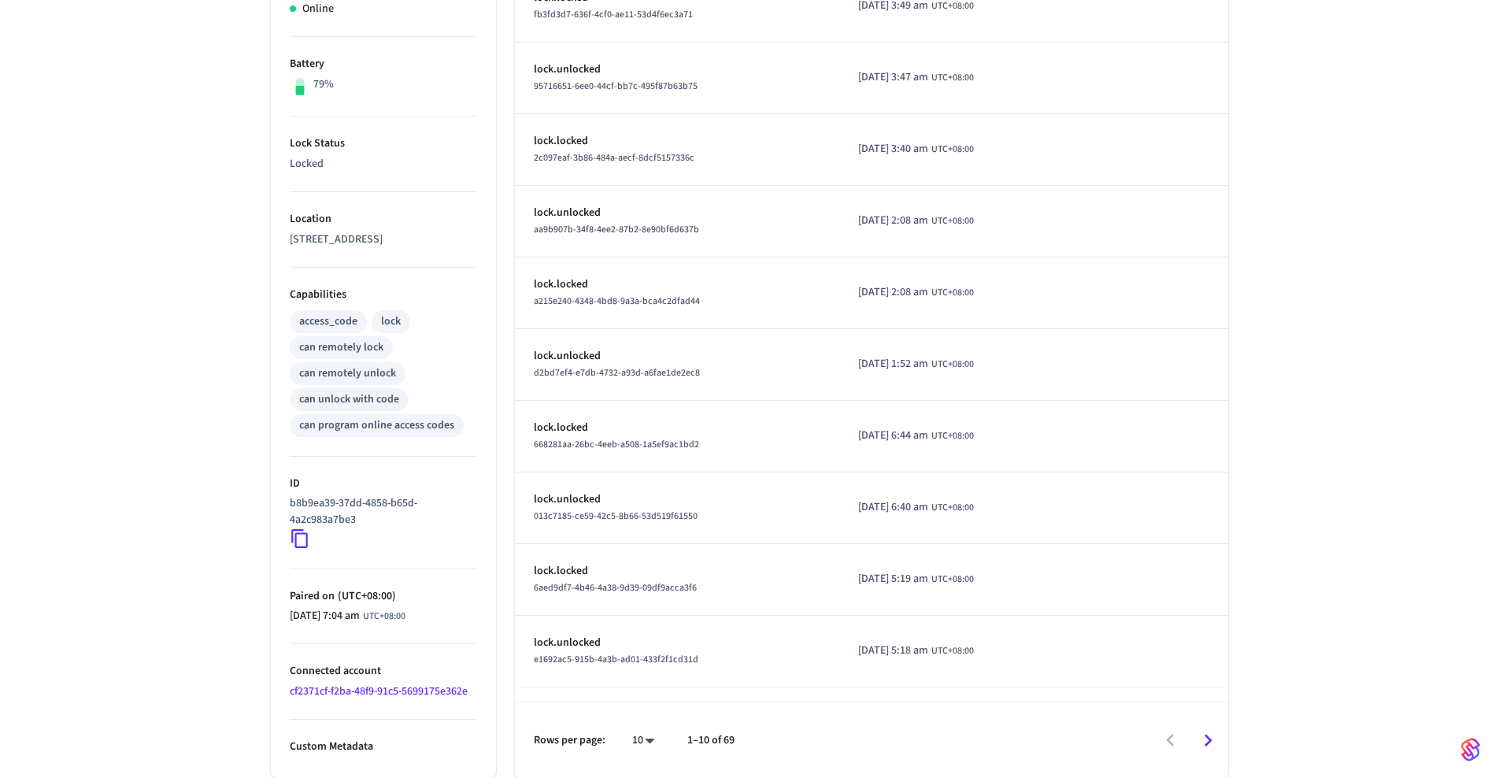
click at [1202, 733] on icon "Go to next page" at bounding box center [1208, 740] width 24 height 24
click at [1166, 731] on icon "Go to previous page" at bounding box center [1170, 740] width 24 height 24
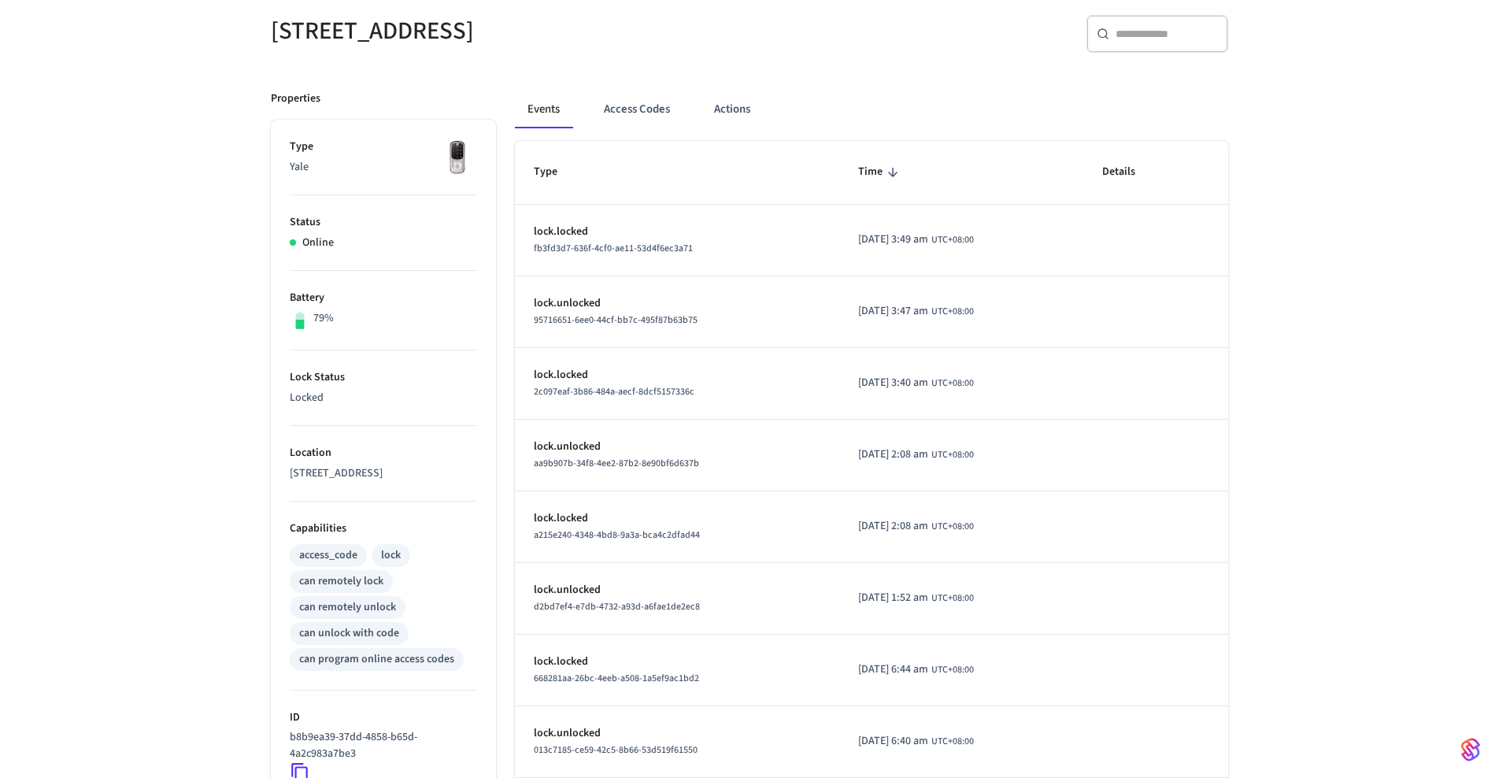
scroll to position [0, 0]
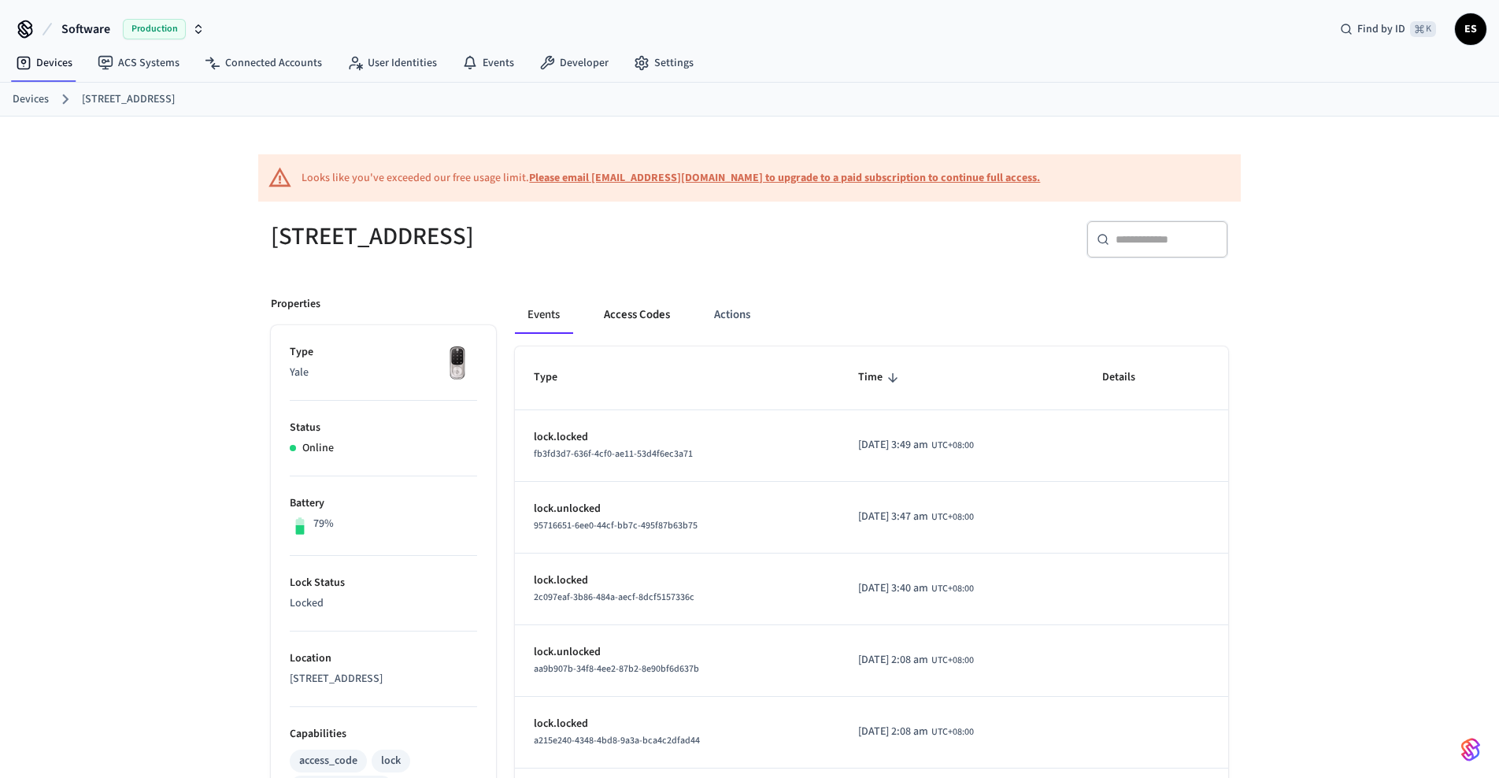
click at [623, 310] on button "Access Codes" at bounding box center [636, 315] width 91 height 38
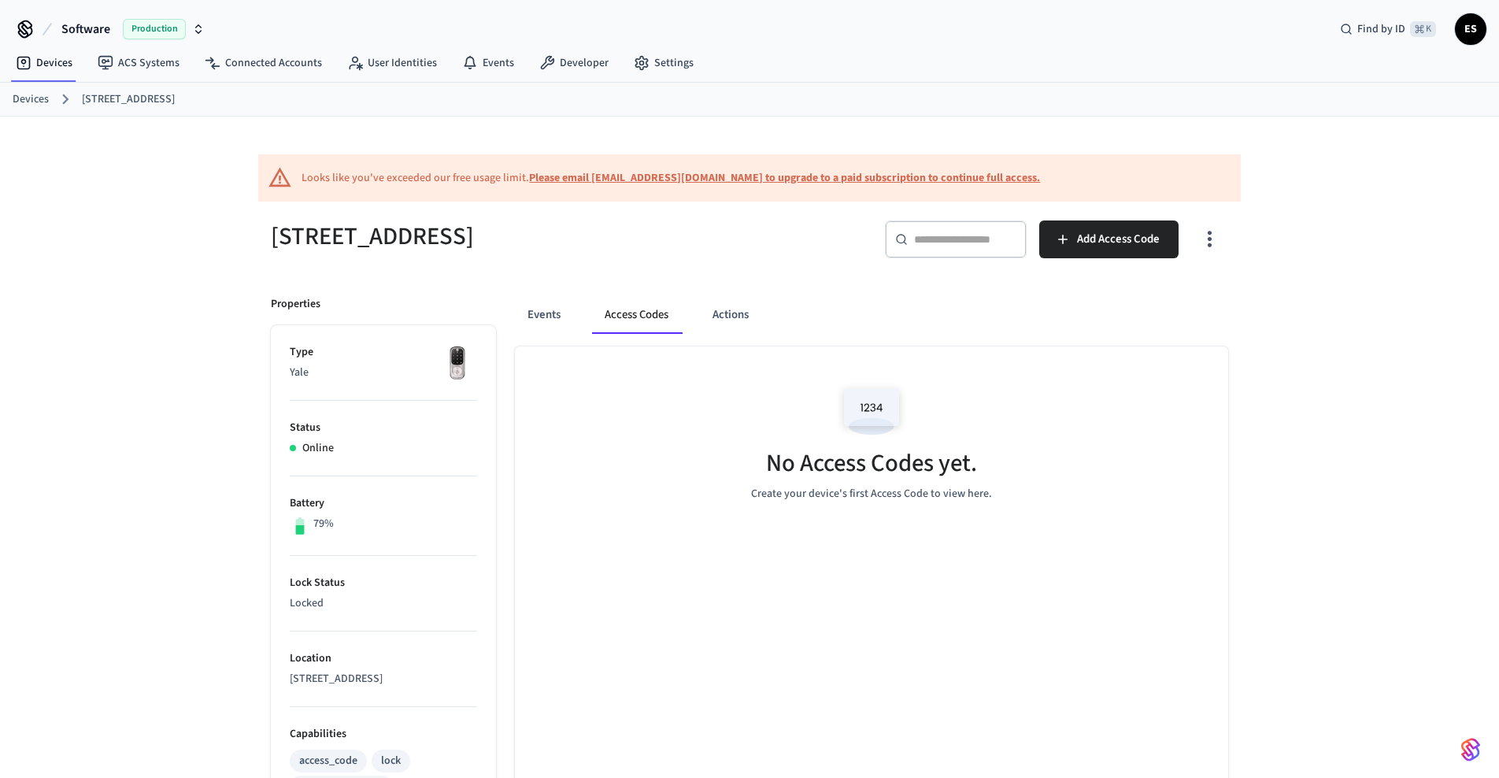
click at [32, 99] on link "Devices" at bounding box center [31, 99] width 36 height 17
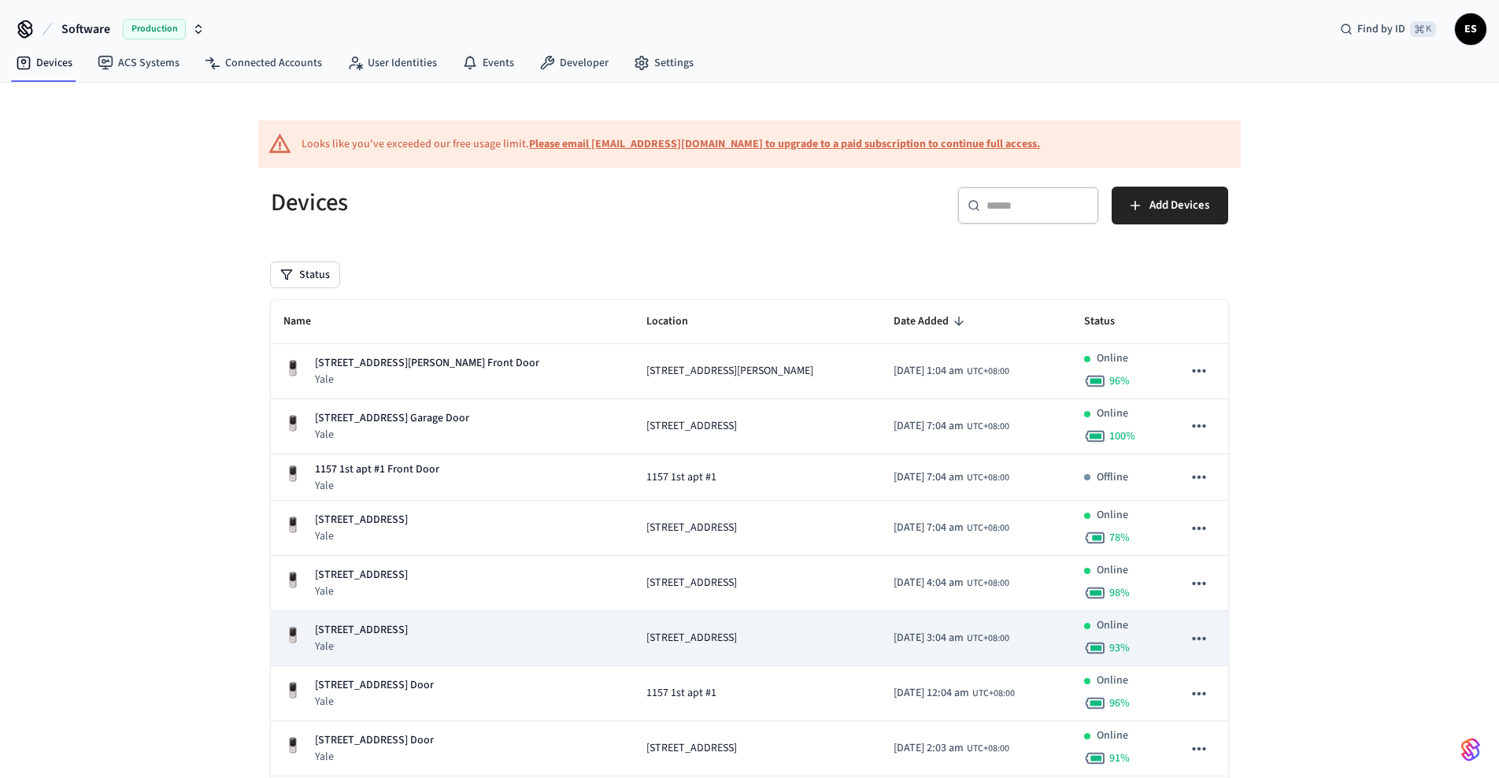
click at [654, 641] on span "[STREET_ADDRESS]" at bounding box center [691, 638] width 91 height 17
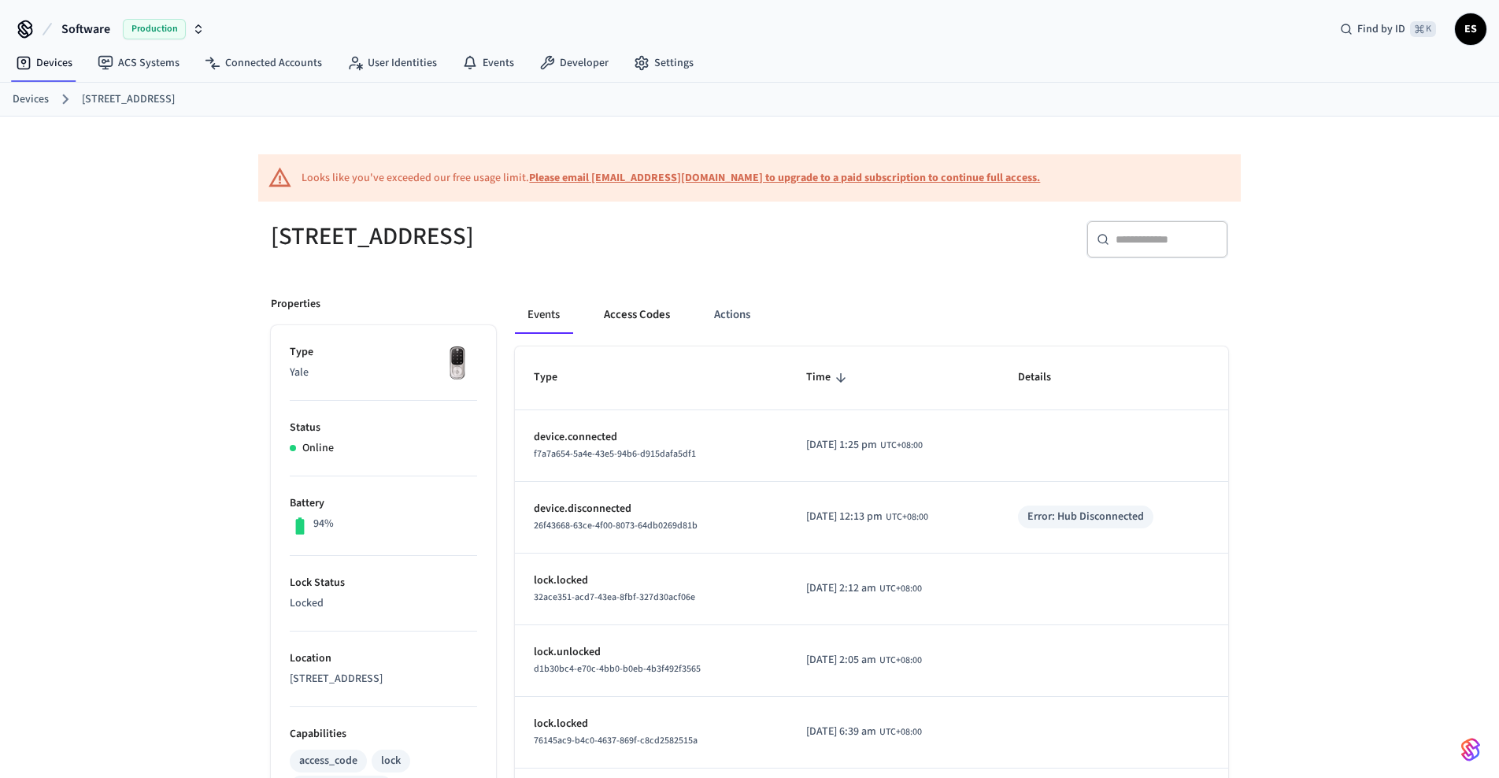
click at [646, 318] on button "Access Codes" at bounding box center [636, 315] width 91 height 38
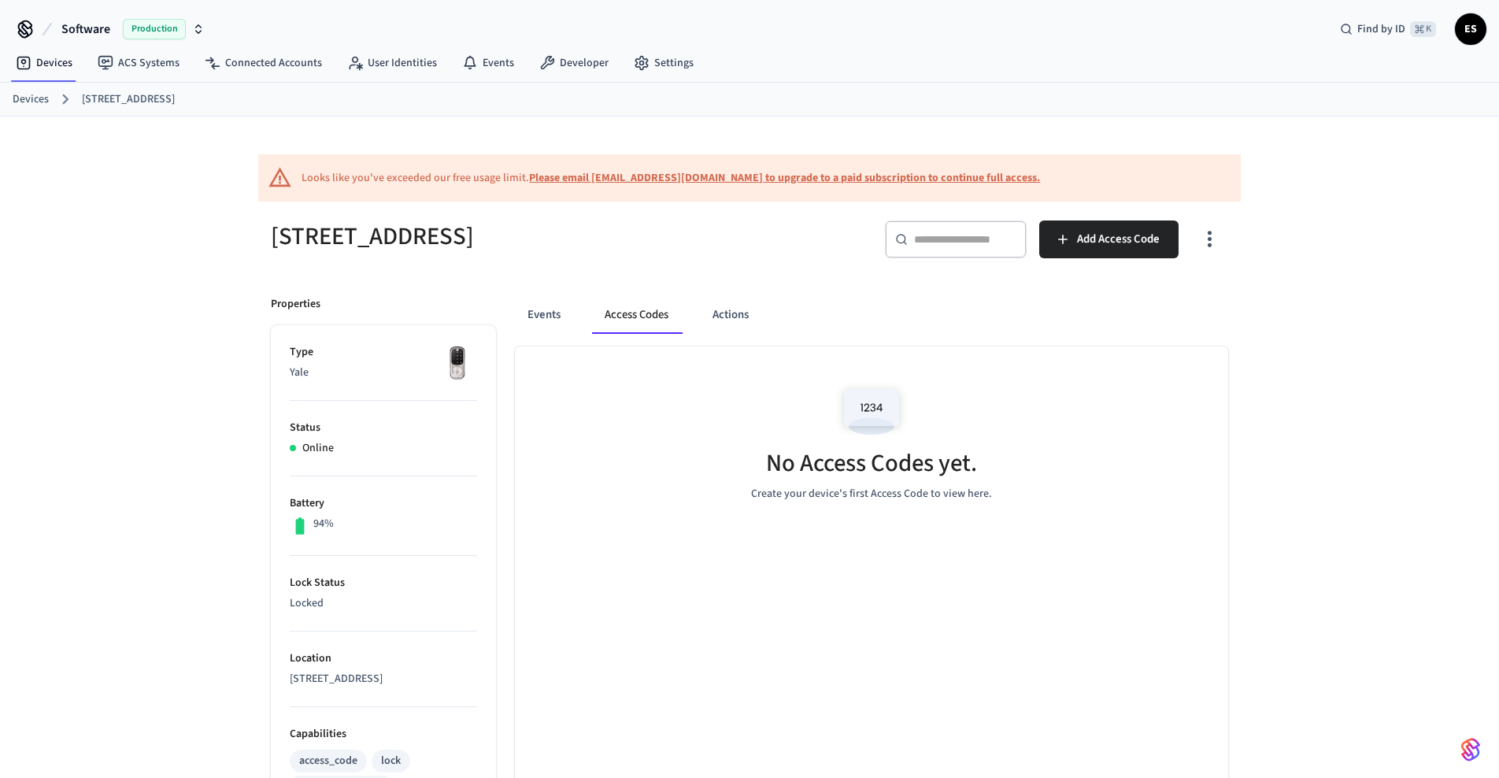
click at [23, 100] on link "Devices" at bounding box center [31, 99] width 36 height 17
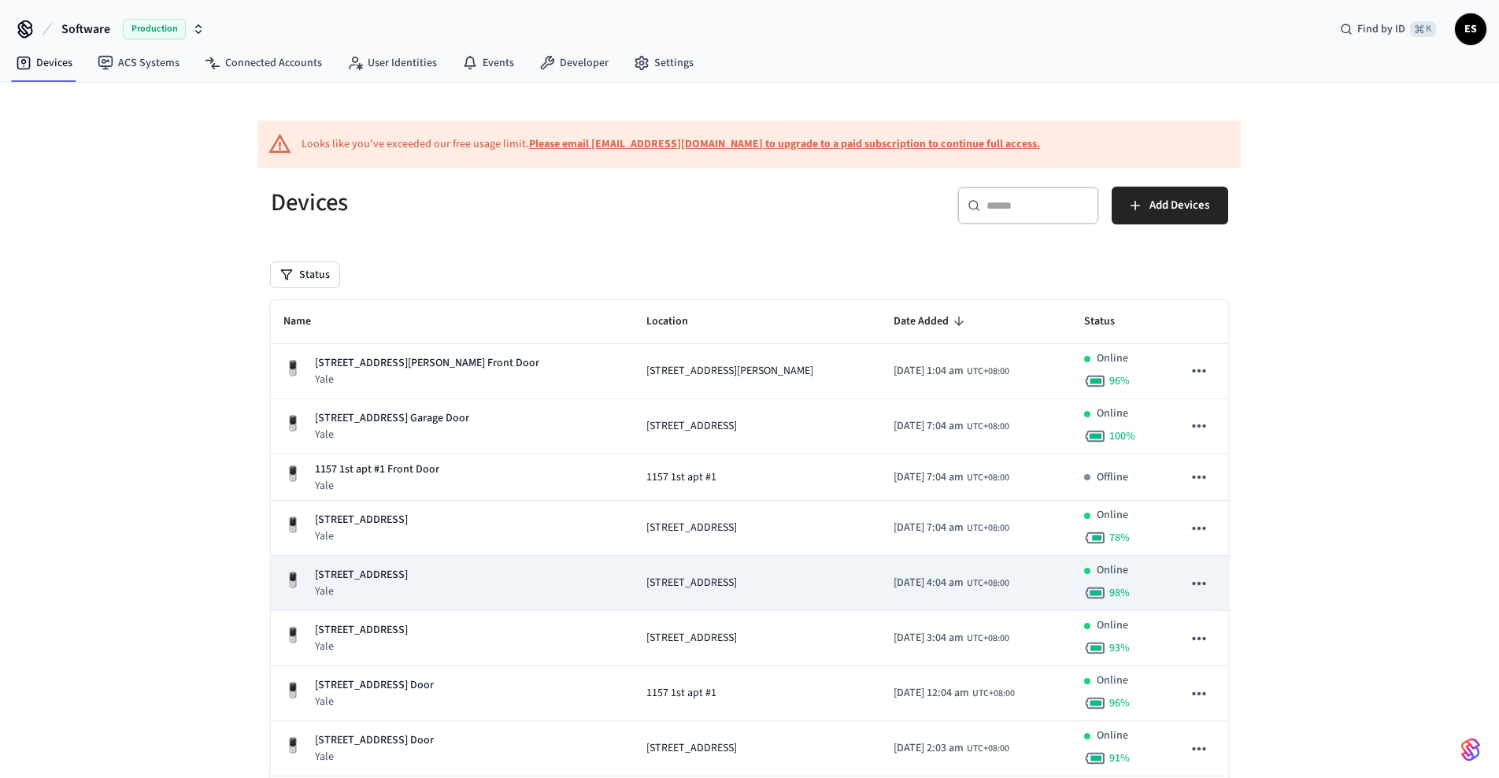
click at [646, 578] on span "[STREET_ADDRESS]" at bounding box center [691, 583] width 91 height 17
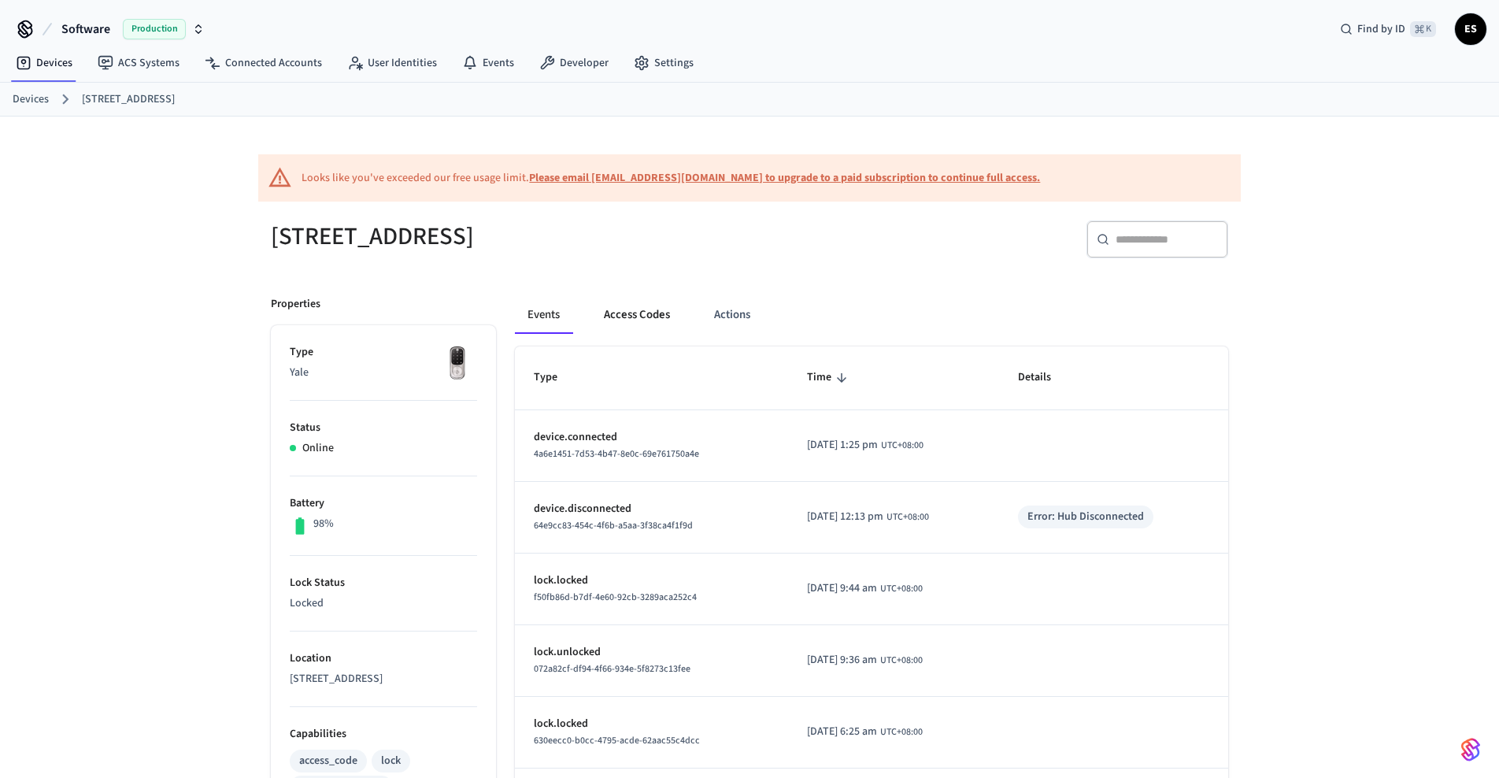
click at [634, 316] on button "Access Codes" at bounding box center [636, 315] width 91 height 38
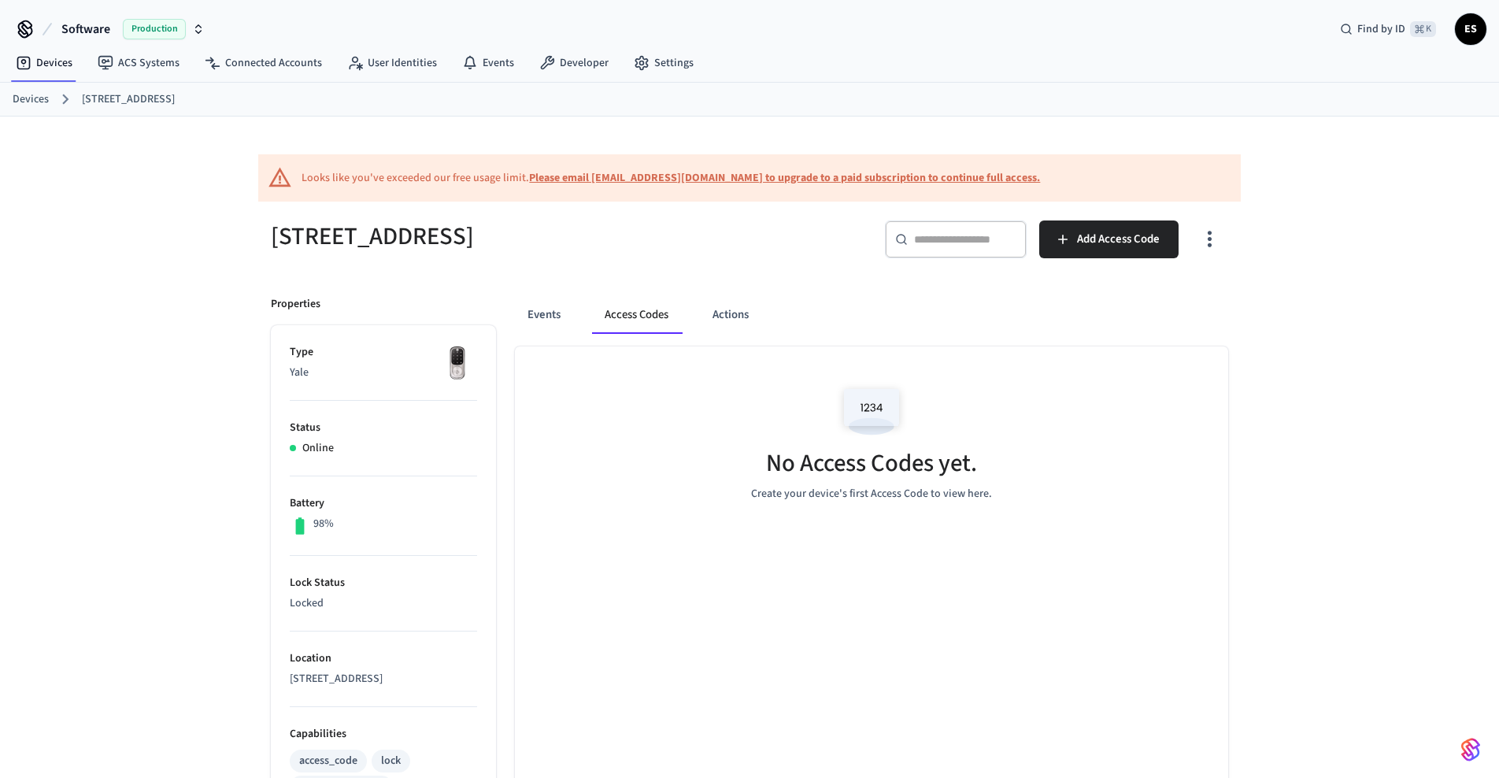
click at [33, 101] on link "Devices" at bounding box center [31, 99] width 36 height 17
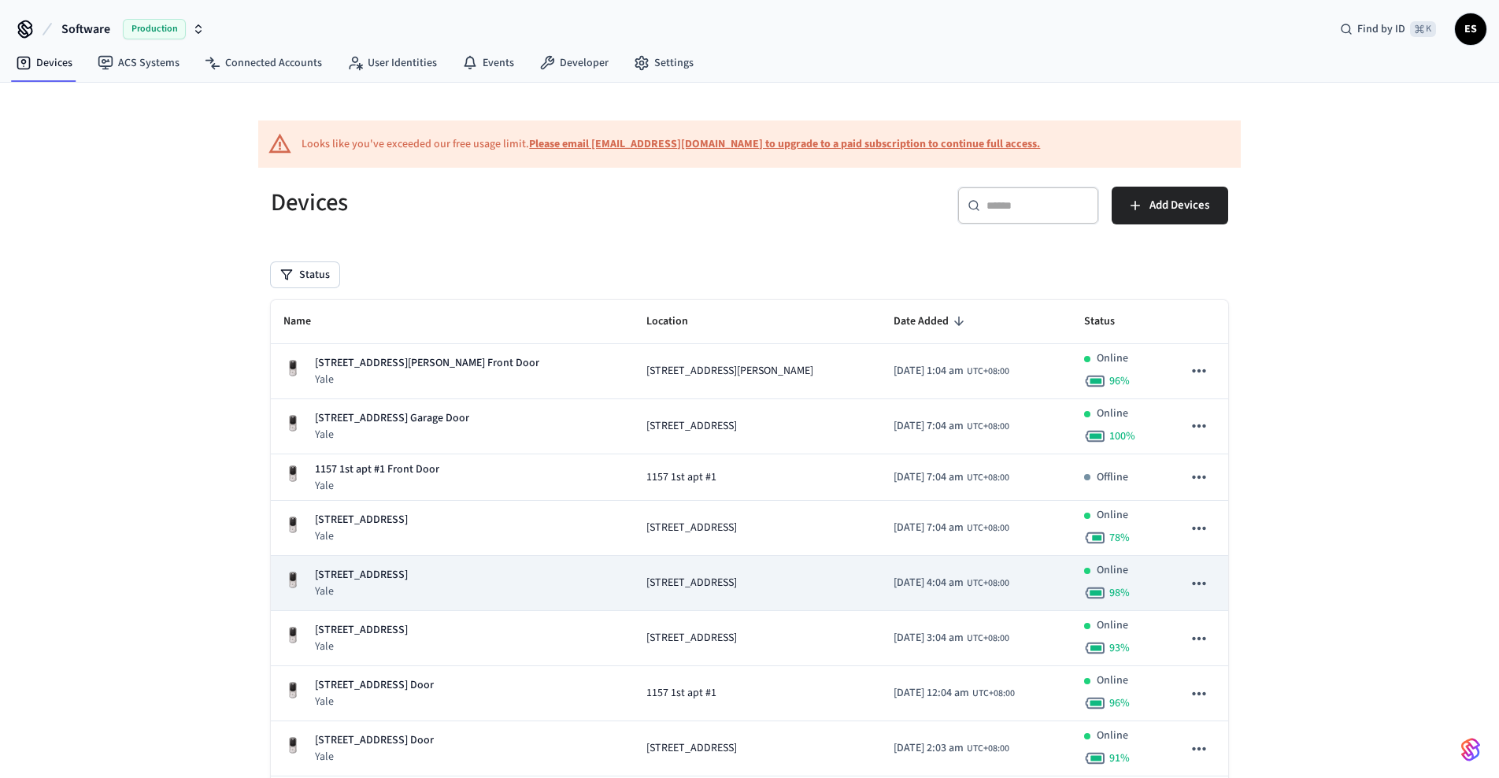
click at [667, 569] on td "[STREET_ADDRESS]" at bounding box center [758, 583] width 248 height 55
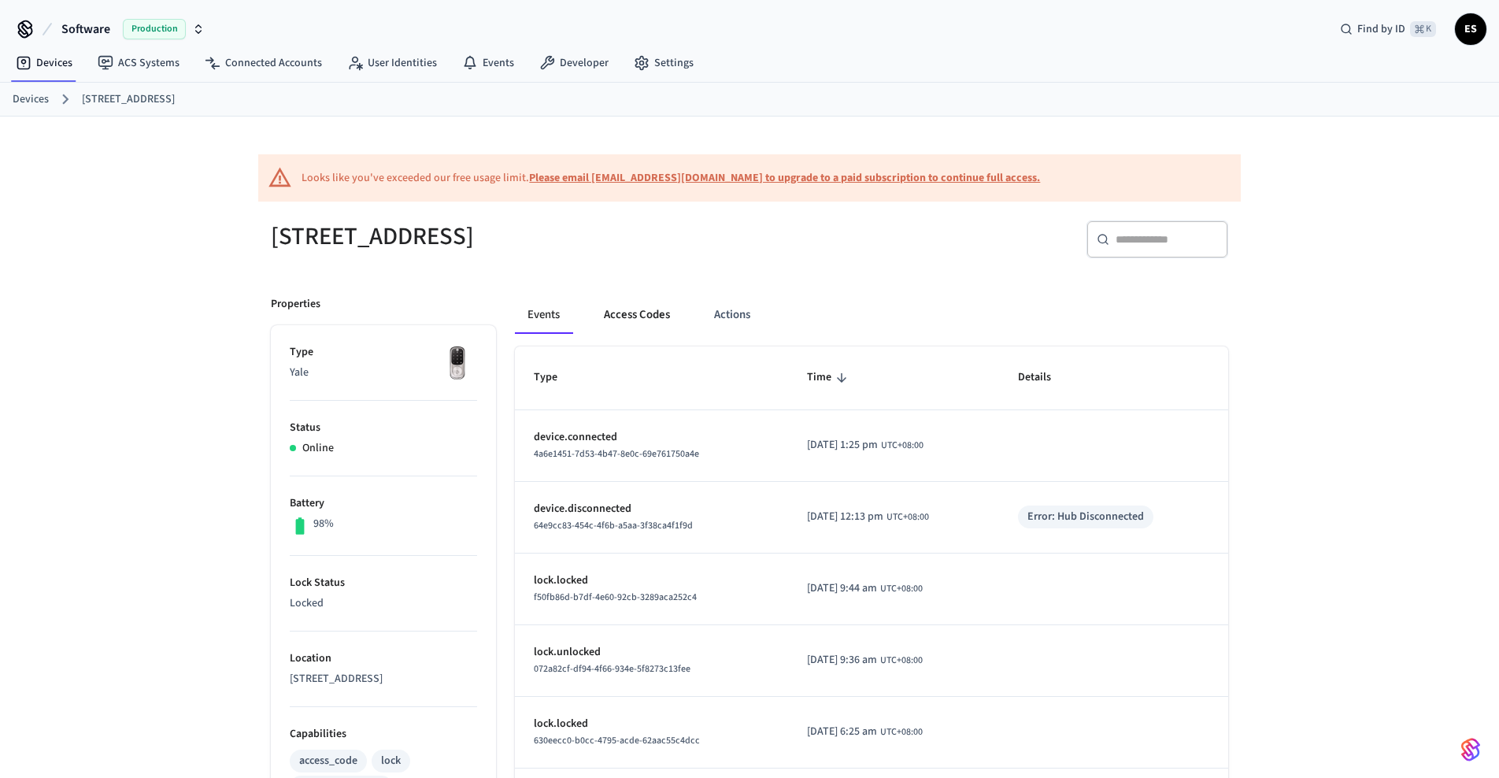
click at [645, 321] on button "Access Codes" at bounding box center [636, 315] width 91 height 38
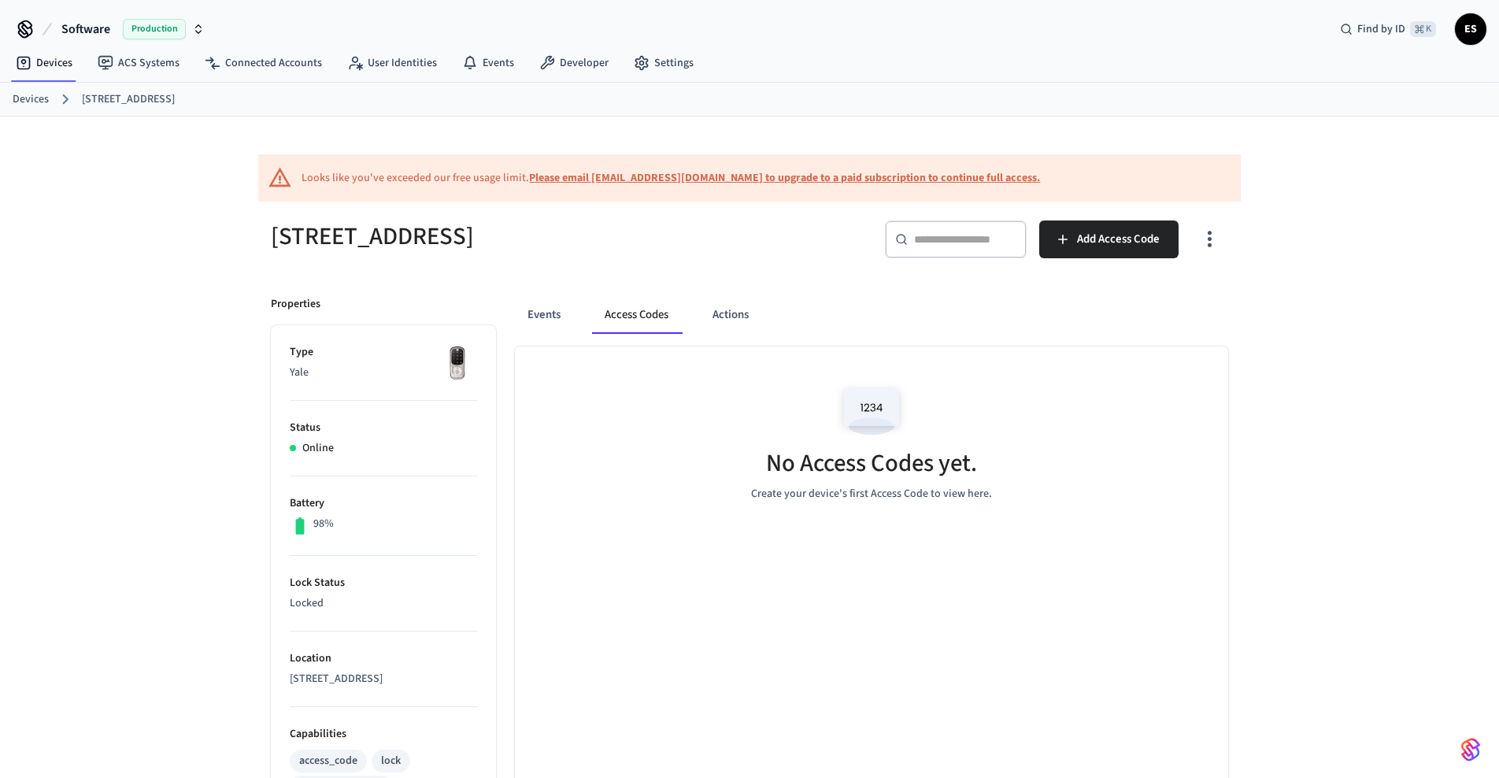
click at [35, 97] on link "Devices" at bounding box center [31, 99] width 36 height 17
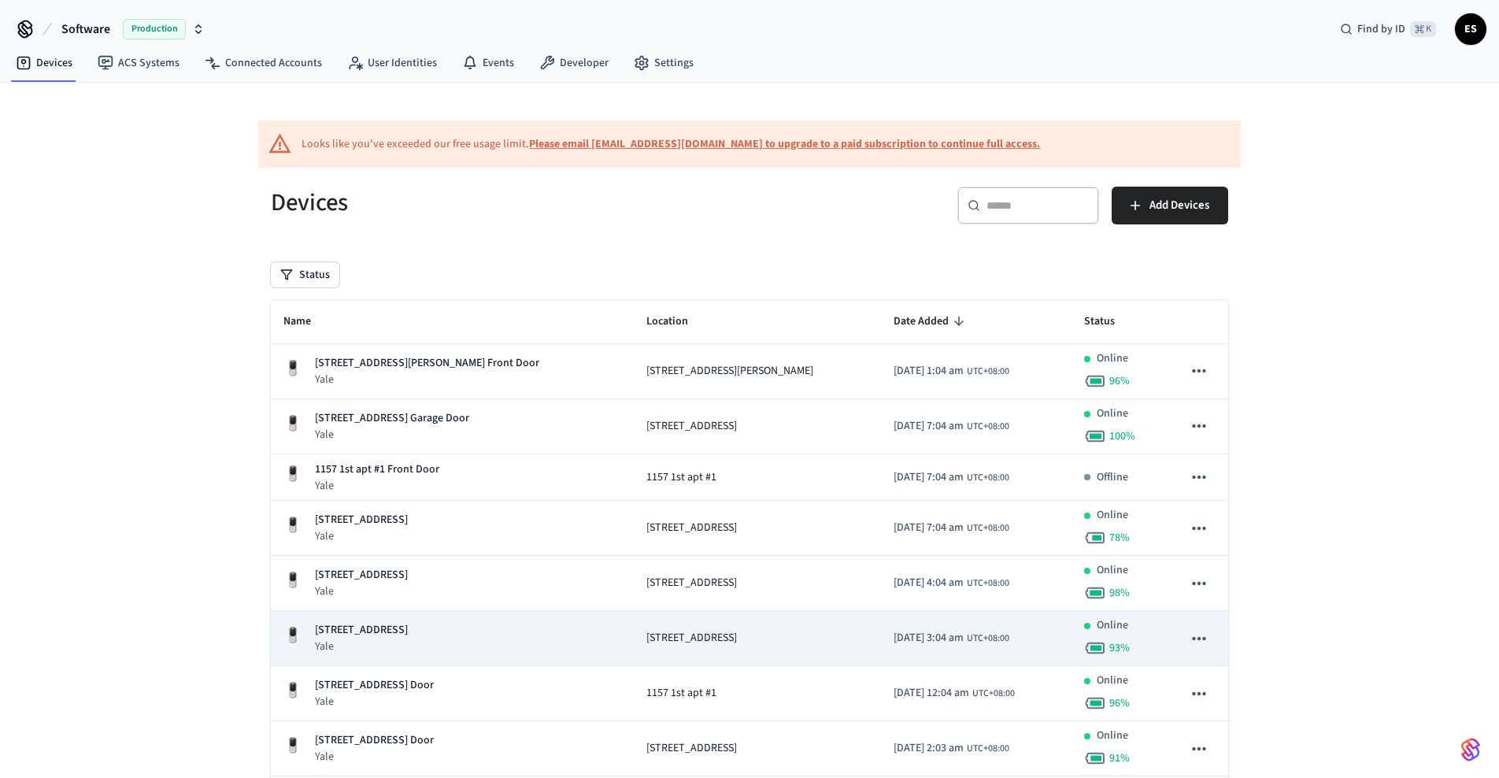
click at [662, 630] on span "[STREET_ADDRESS]" at bounding box center [691, 638] width 91 height 17
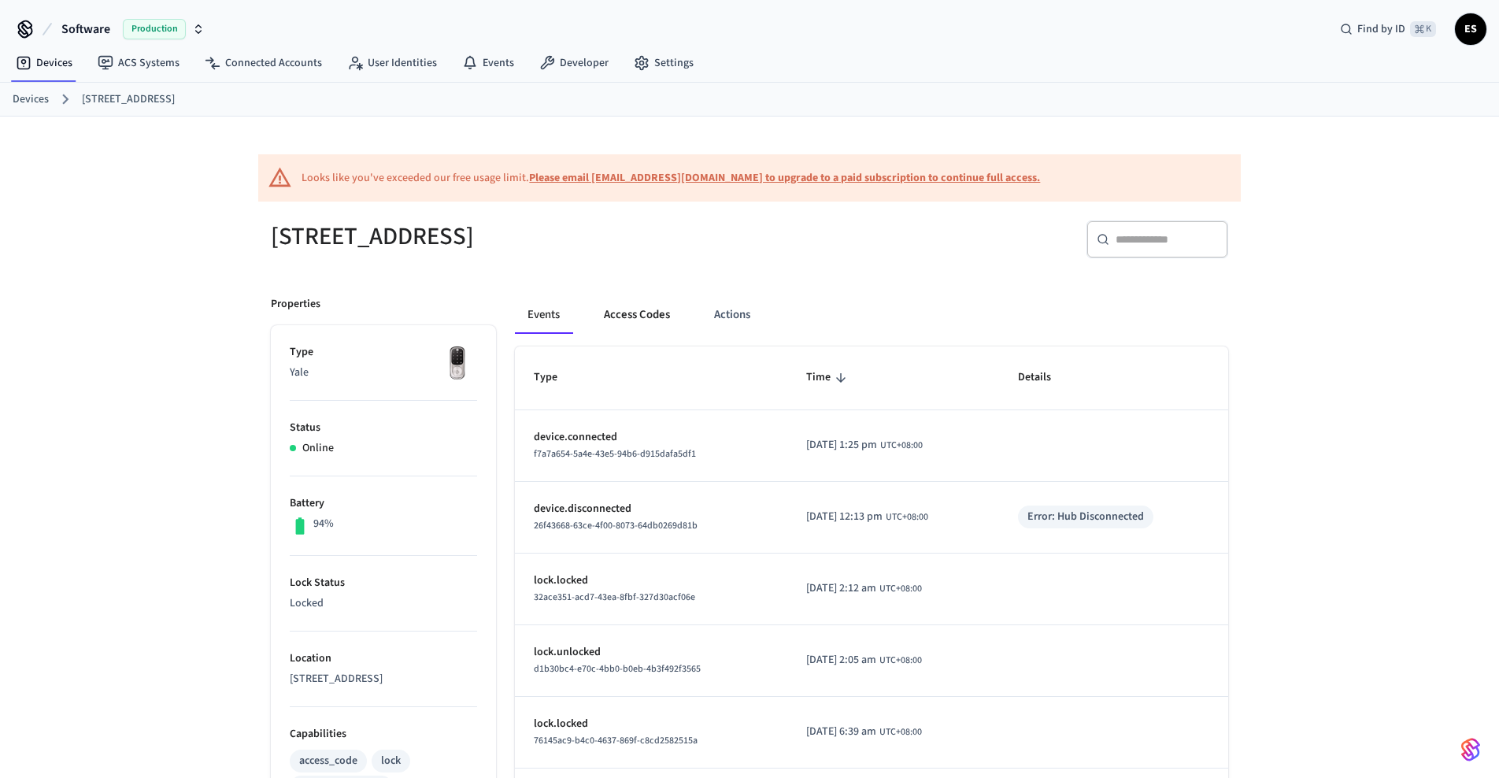
click at [654, 321] on button "Access Codes" at bounding box center [636, 315] width 91 height 38
